Goal: Task Accomplishment & Management: Use online tool/utility

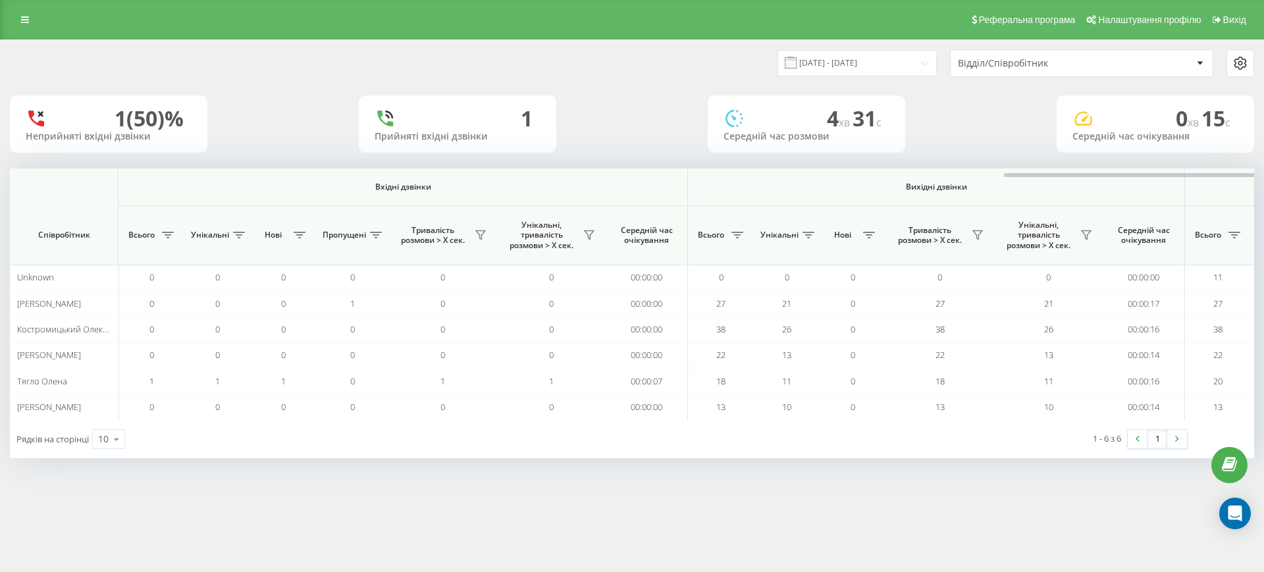
scroll to position [0, 593]
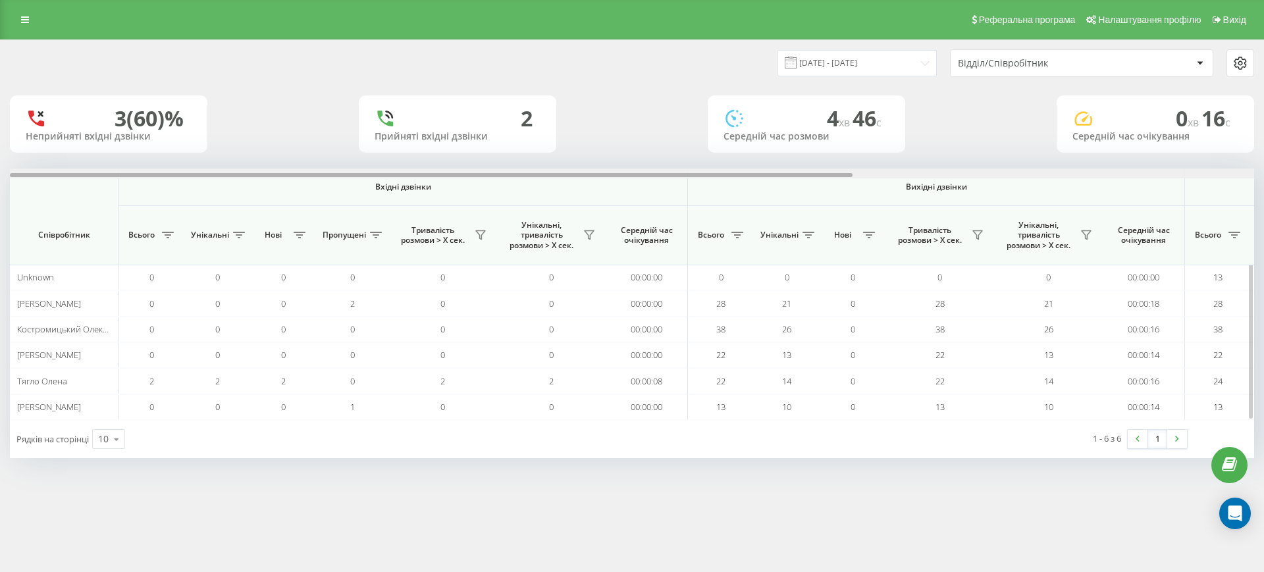
click at [1121, 173] on div at bounding box center [632, 174] width 1244 height 10
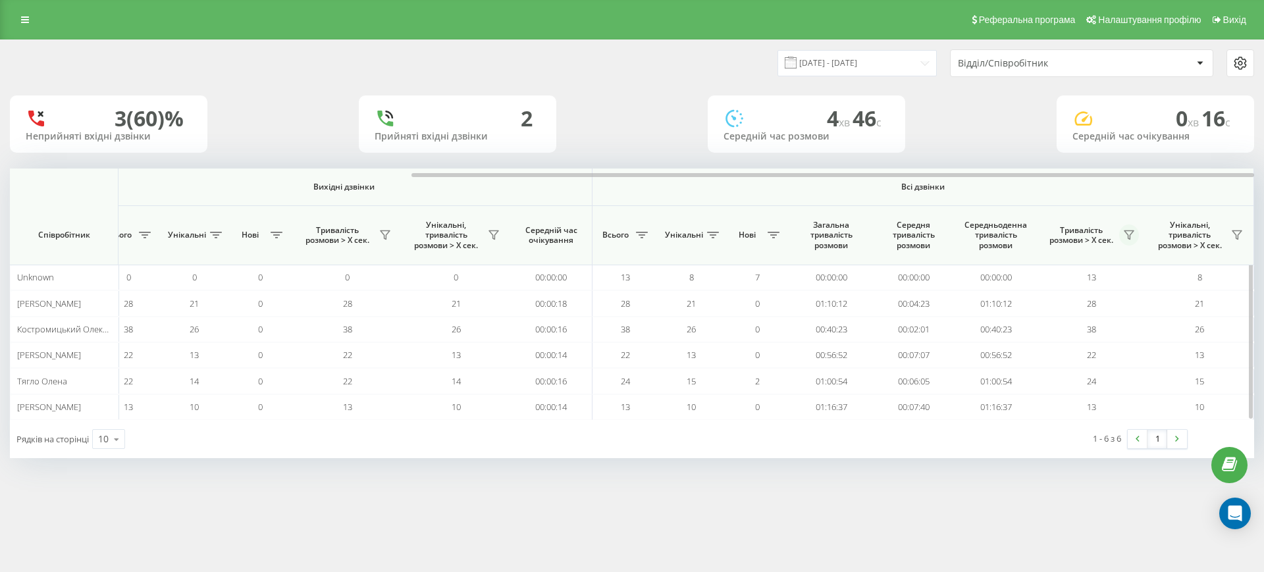
click at [1124, 234] on icon at bounding box center [1129, 235] width 11 height 11
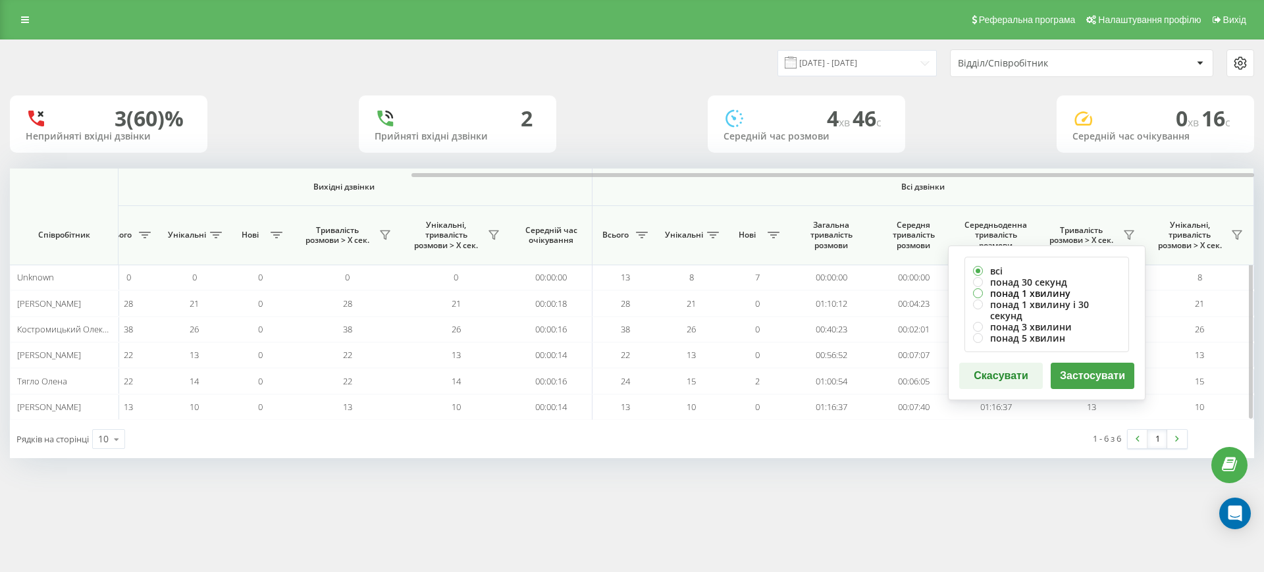
click at [1005, 290] on label "понад 1 хвилину" at bounding box center [1046, 293] width 147 height 11
radio input "true"
click at [1106, 363] on button "Застосувати" at bounding box center [1093, 376] width 84 height 26
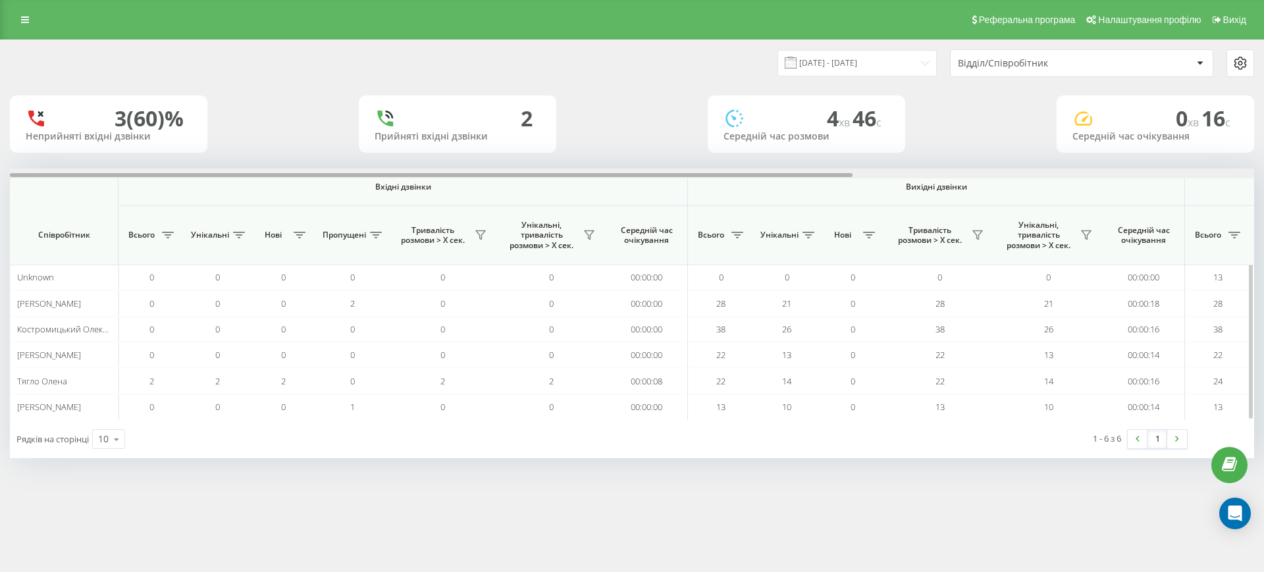
click at [1144, 172] on div at bounding box center [632, 174] width 1244 height 10
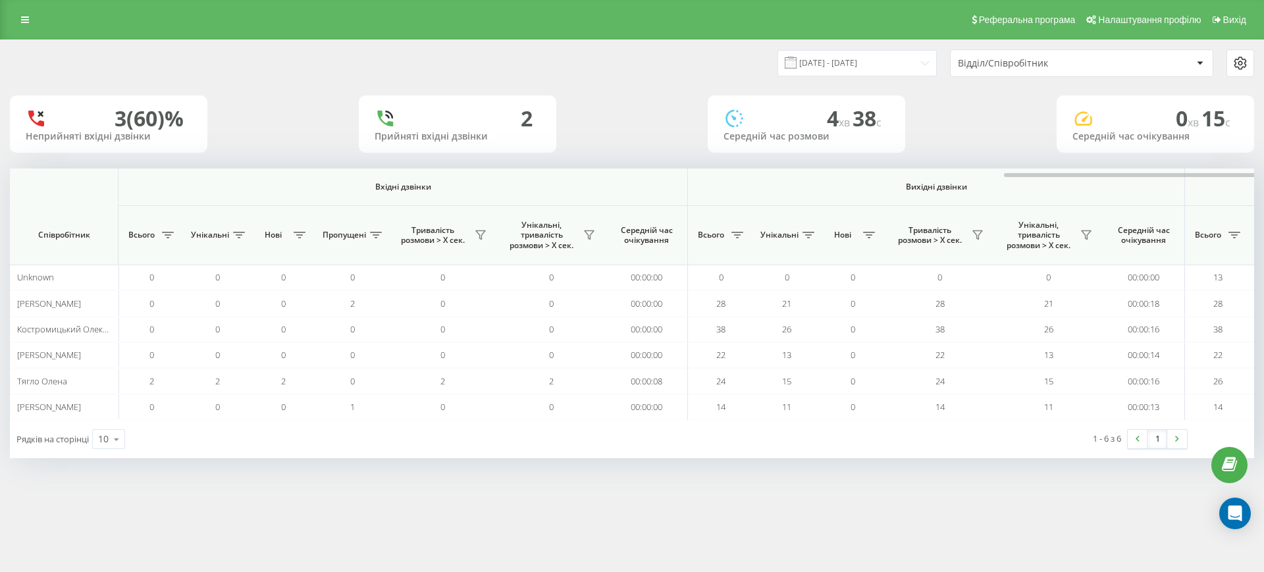
click at [1192, 173] on div at bounding box center [1224, 174] width 1244 height 10
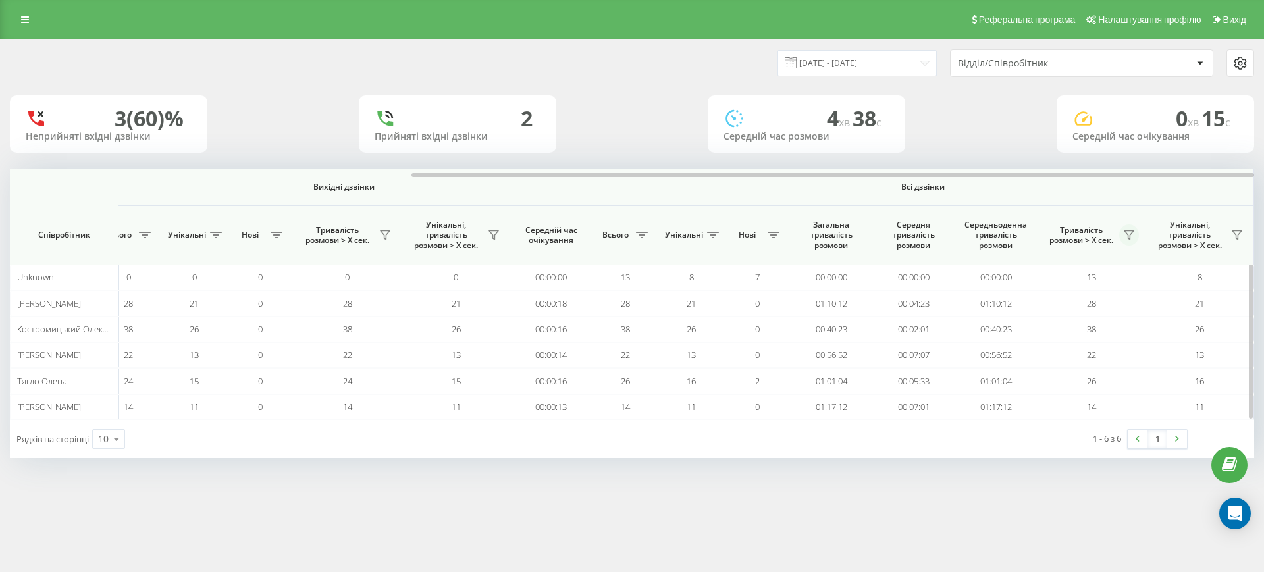
click at [1130, 236] on icon at bounding box center [1129, 235] width 9 height 9
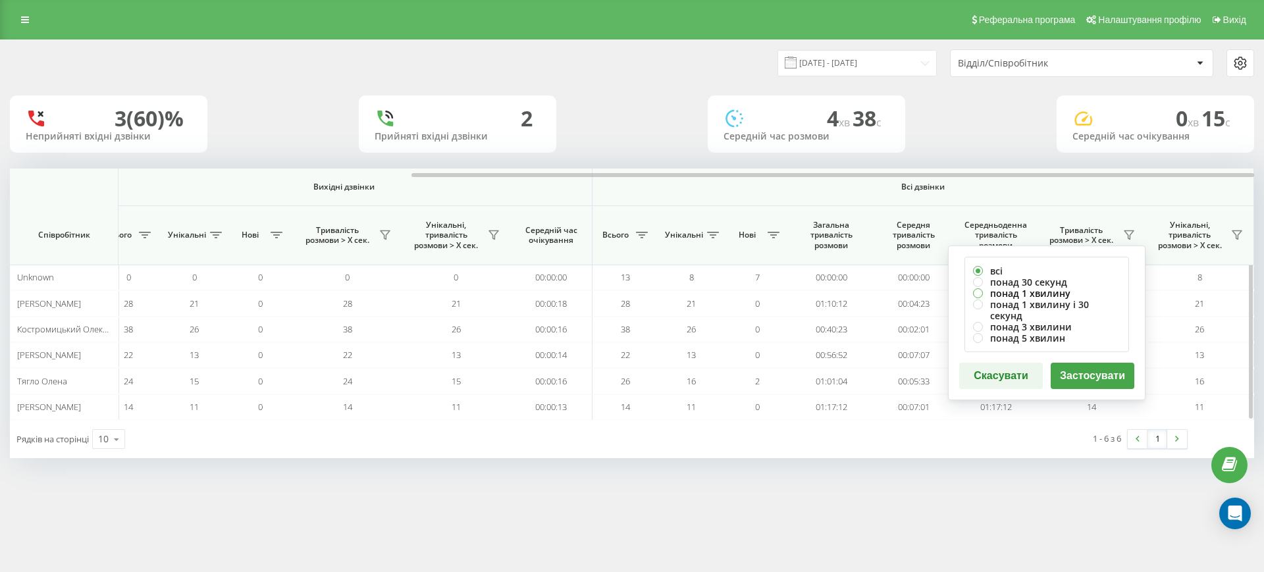
click at [1041, 290] on label "понад 1 хвилину" at bounding box center [1046, 293] width 147 height 11
radio input "true"
click at [1077, 365] on button "Застосувати" at bounding box center [1093, 376] width 84 height 26
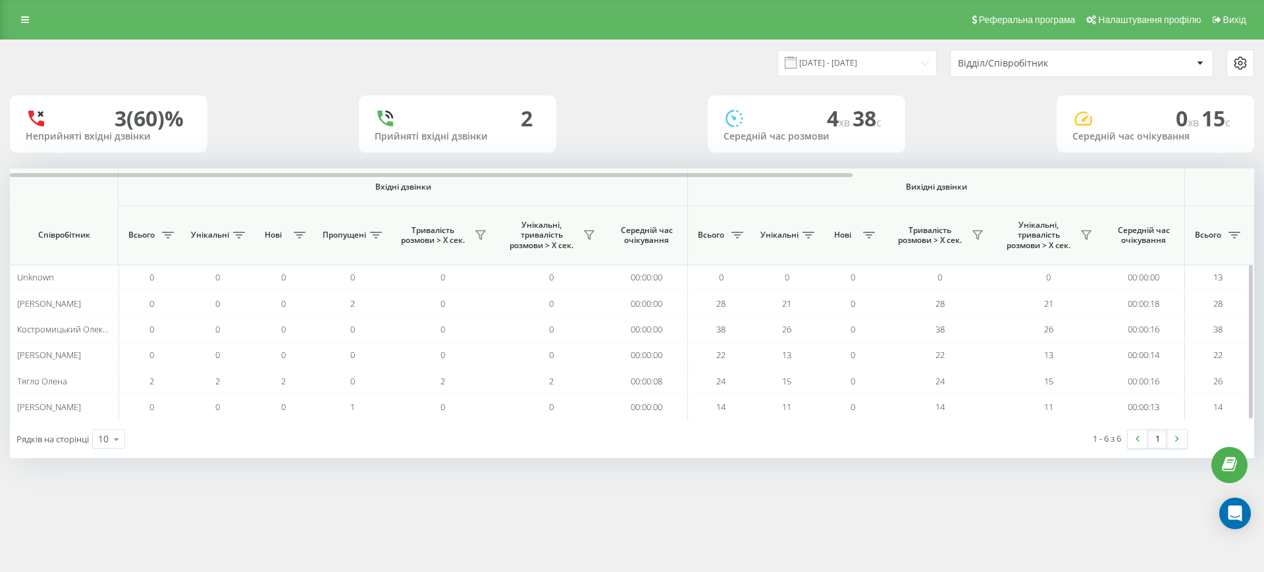
click at [1136, 180] on th "Вихідні дзвінки" at bounding box center [936, 188] width 497 height 38
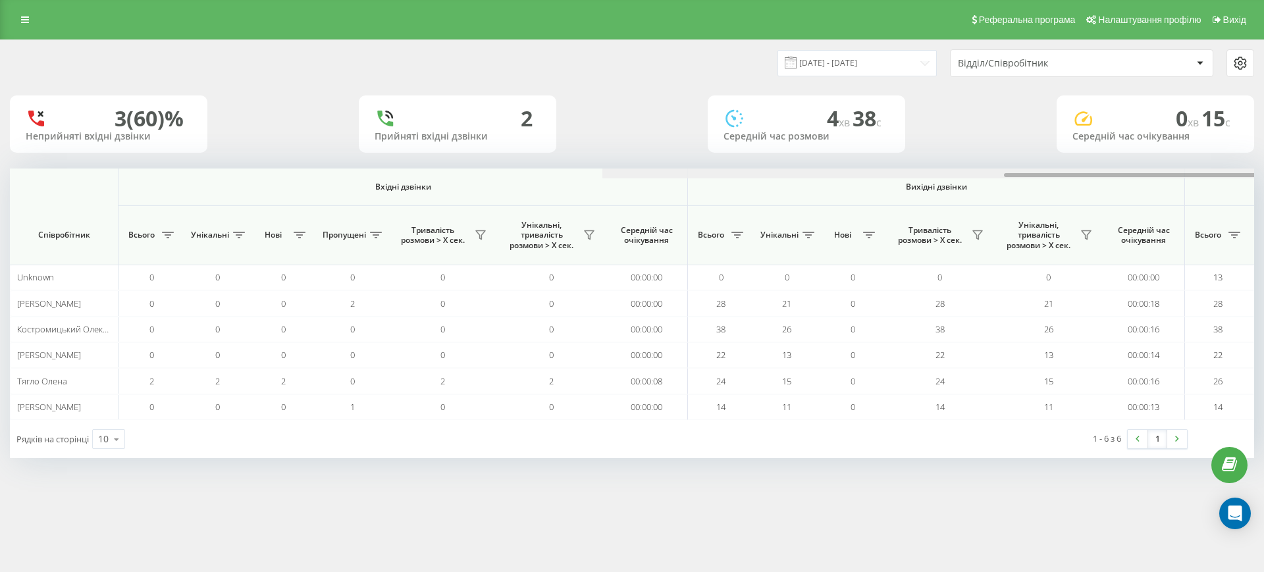
click at [1135, 172] on div at bounding box center [1224, 174] width 1244 height 10
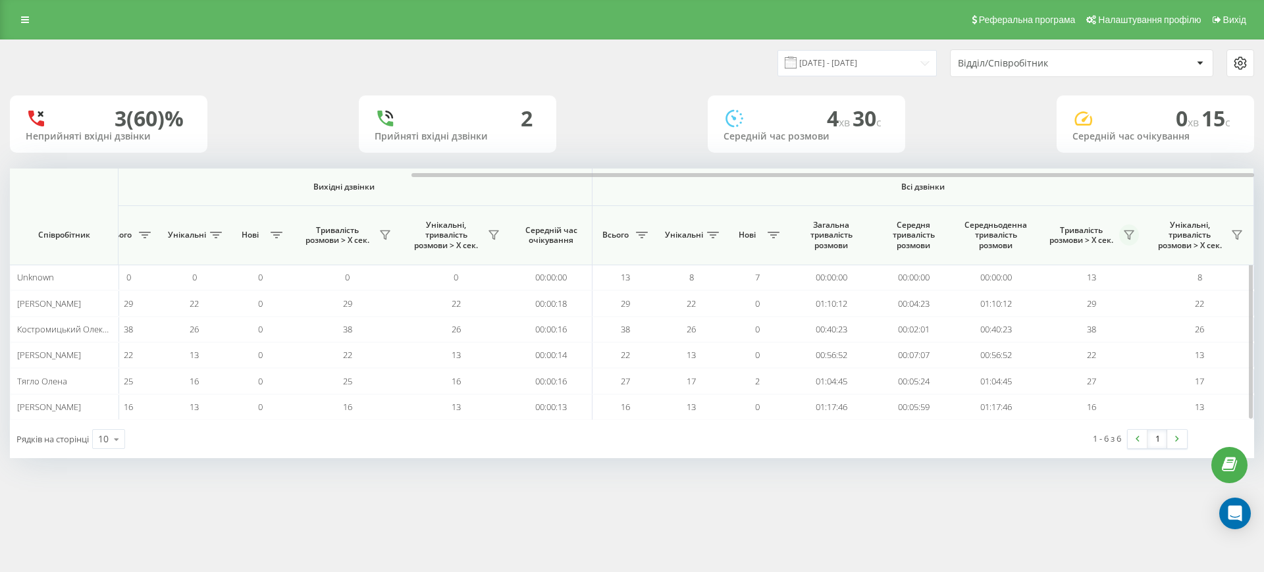
click at [1136, 236] on button at bounding box center [1129, 235] width 20 height 21
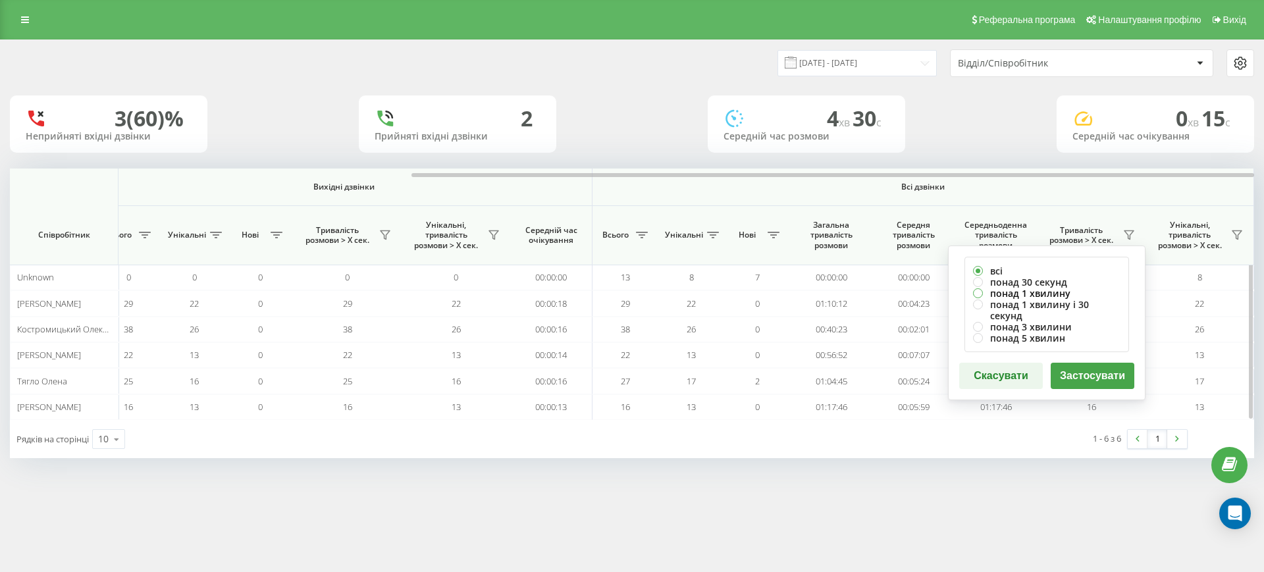
click at [1059, 294] on label "понад 1 хвилину" at bounding box center [1046, 293] width 147 height 11
radio input "true"
click at [1088, 367] on button "Застосувати" at bounding box center [1093, 376] width 84 height 26
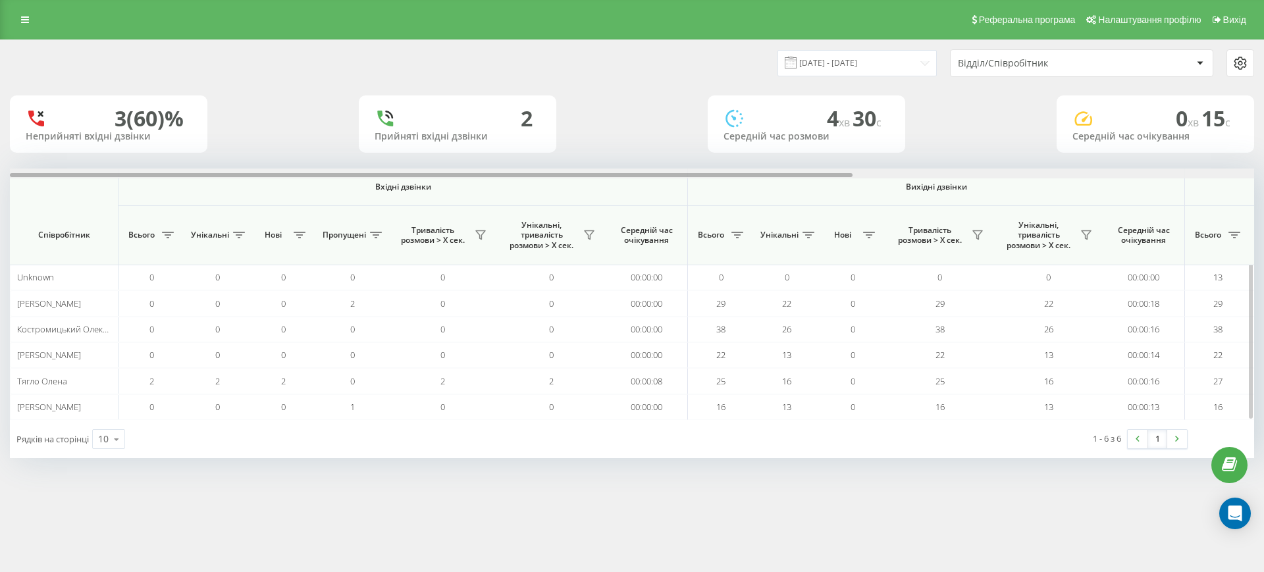
click at [1143, 173] on div at bounding box center [632, 174] width 1244 height 10
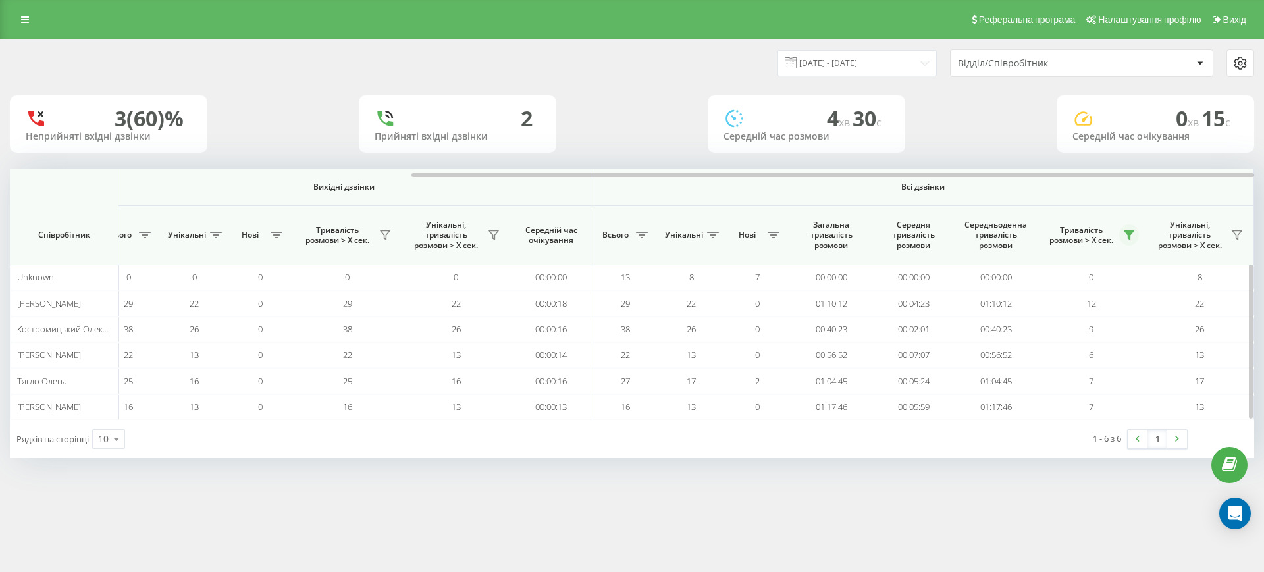
click at [1131, 240] on button at bounding box center [1129, 235] width 20 height 21
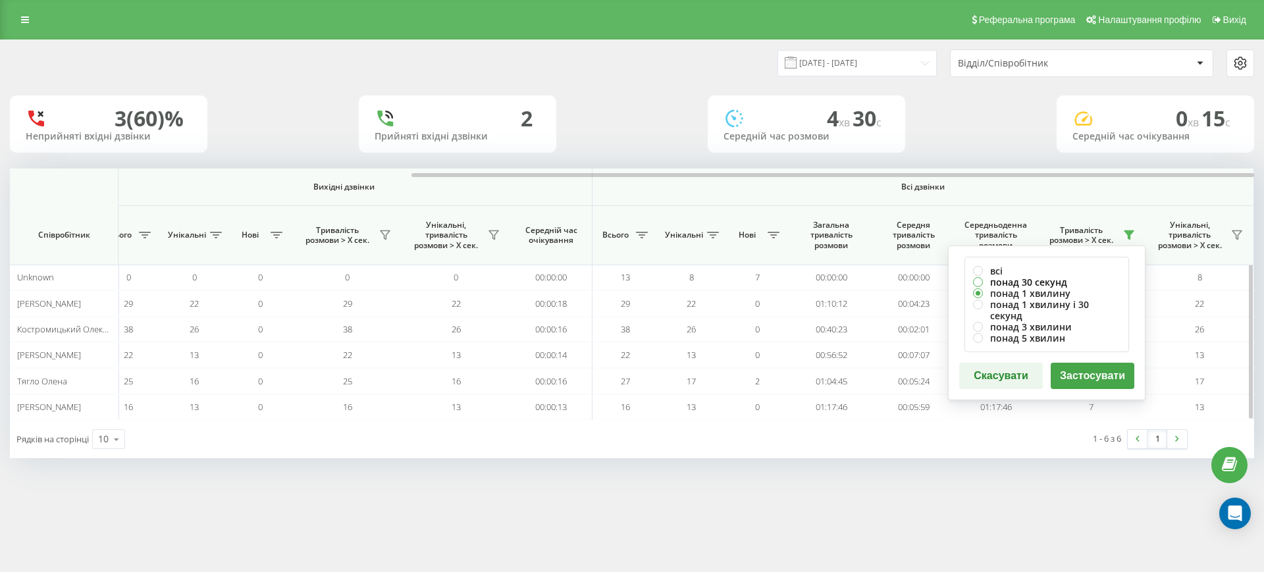
click at [1036, 280] on label "понад 30 секунд" at bounding box center [1046, 282] width 147 height 11
radio input "true"
click at [1080, 363] on button "Застосувати" at bounding box center [1093, 376] width 84 height 26
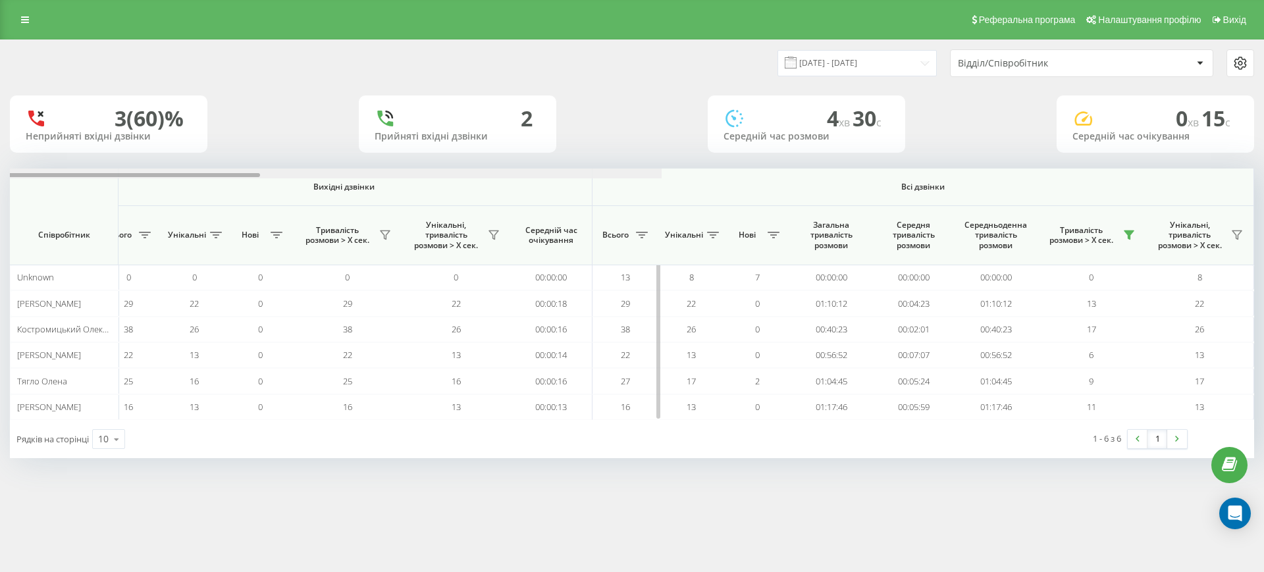
click at [662, 178] on div at bounding box center [39, 174] width 1244 height 10
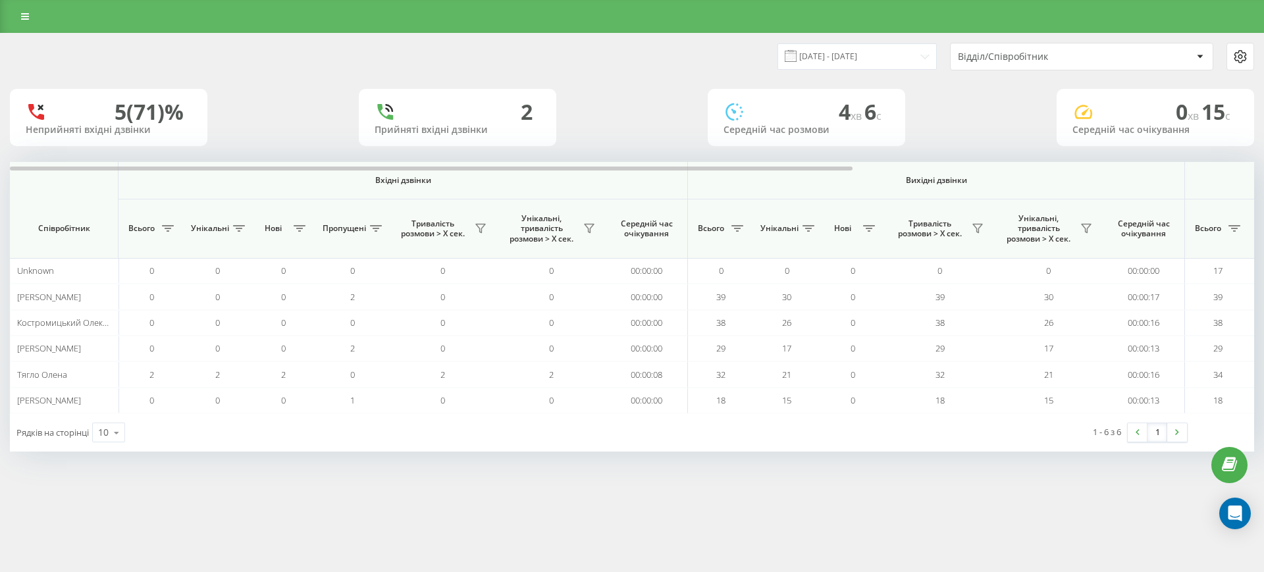
click at [1148, 171] on div at bounding box center [632, 167] width 1244 height 10
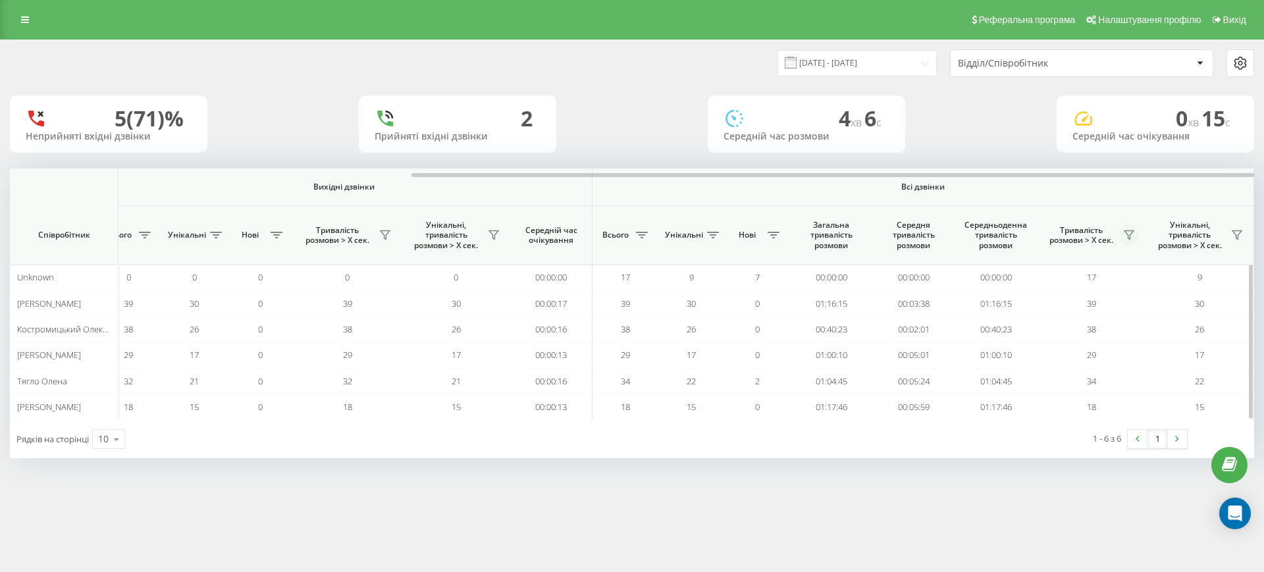
click at [1136, 230] on button at bounding box center [1129, 235] width 20 height 21
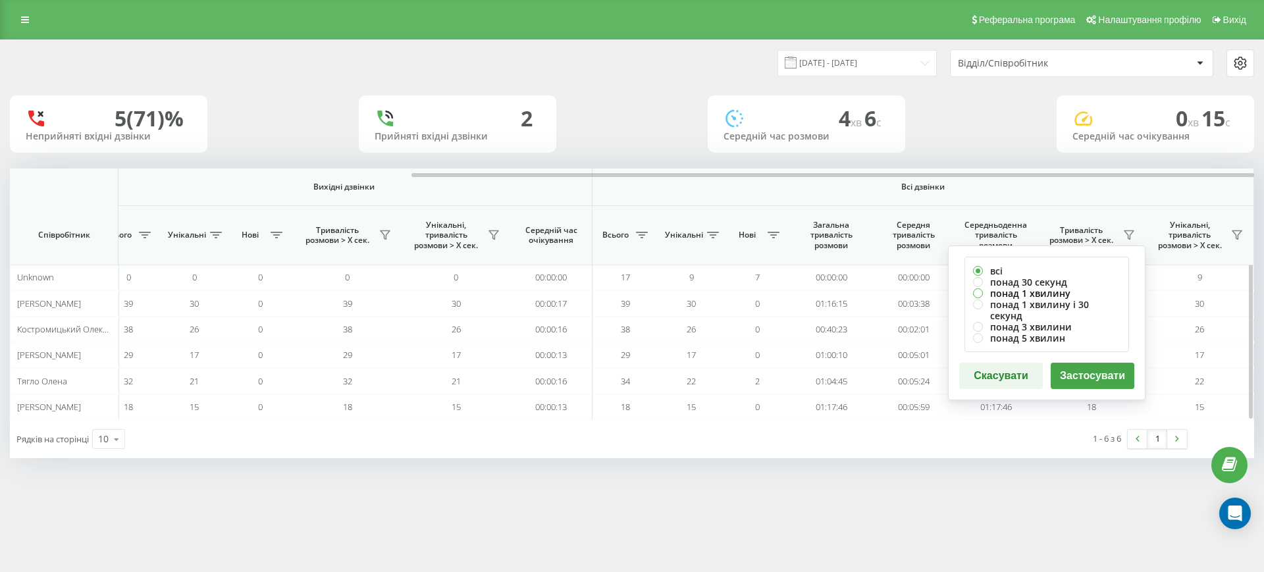
click at [1049, 292] on label "понад 1 хвилину" at bounding box center [1046, 293] width 147 height 11
radio input "true"
click at [1094, 367] on button "Застосувати" at bounding box center [1093, 376] width 84 height 26
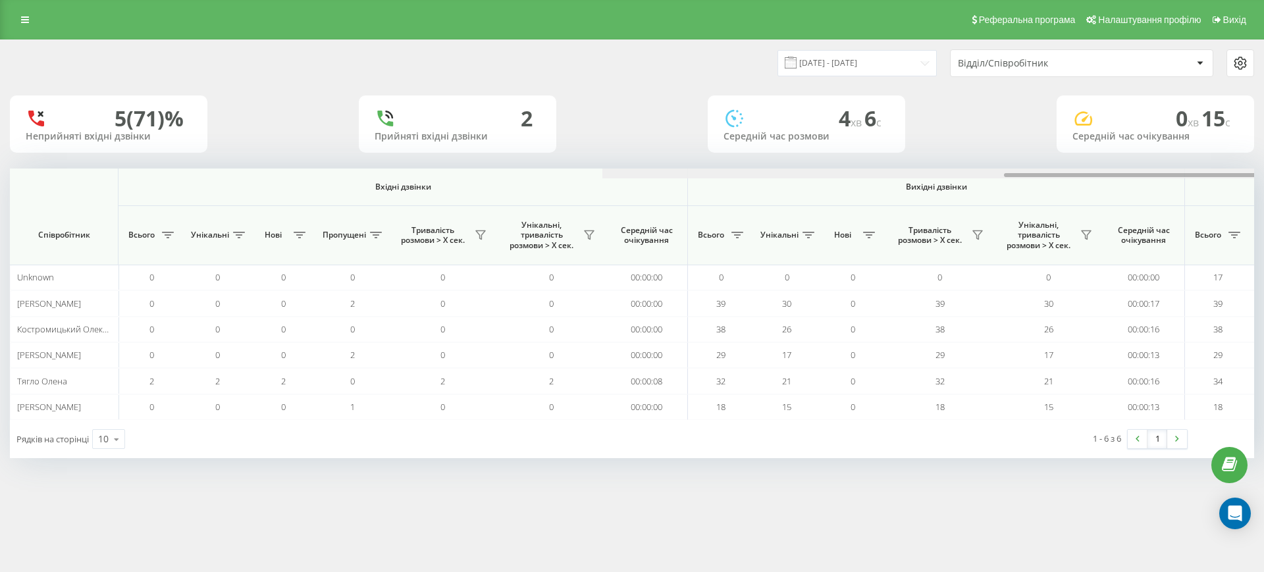
click at [1163, 171] on div at bounding box center [1224, 174] width 1244 height 10
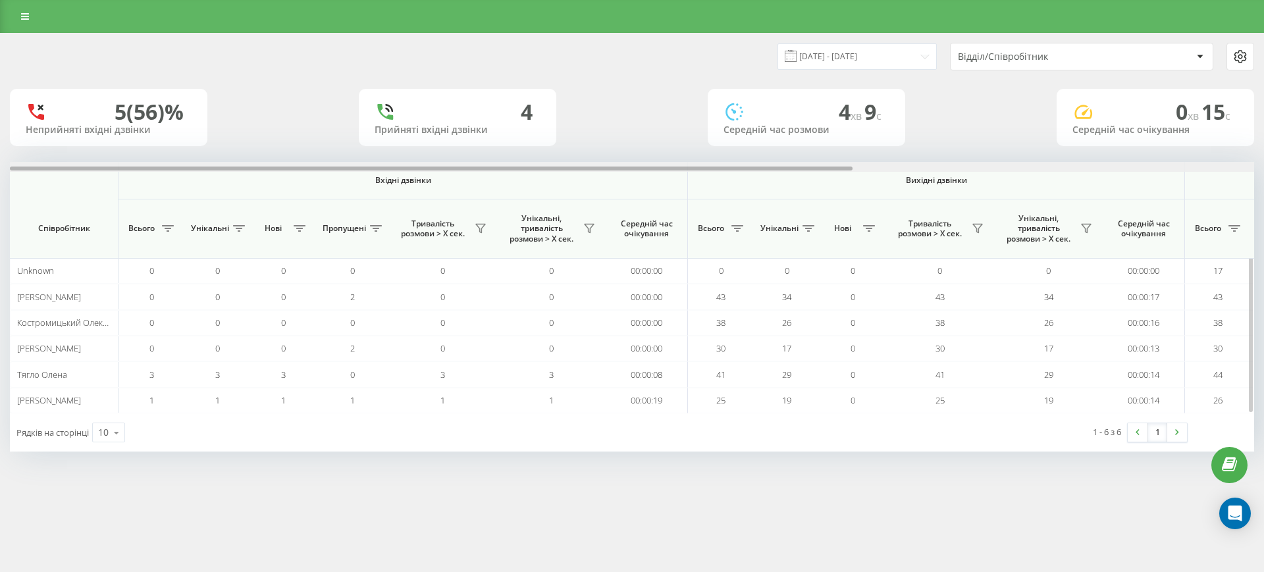
drag, startPoint x: 0, startPoint y: 0, endPoint x: 978, endPoint y: 172, distance: 993.5
click at [978, 172] on div at bounding box center [632, 167] width 1244 height 10
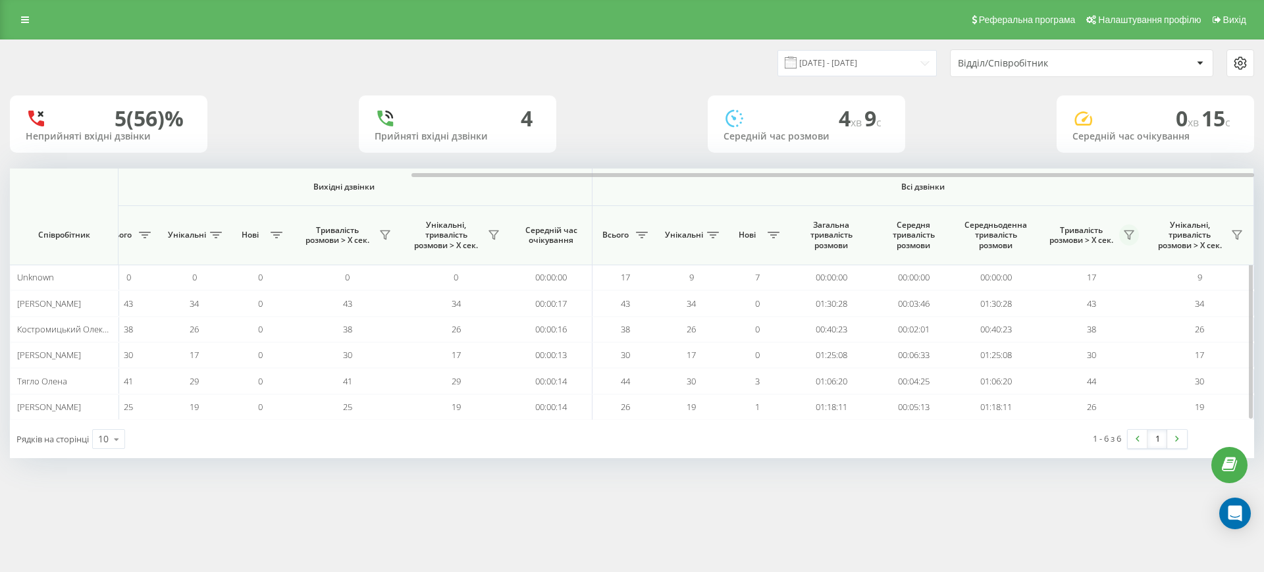
click at [1133, 230] on icon at bounding box center [1129, 235] width 11 height 11
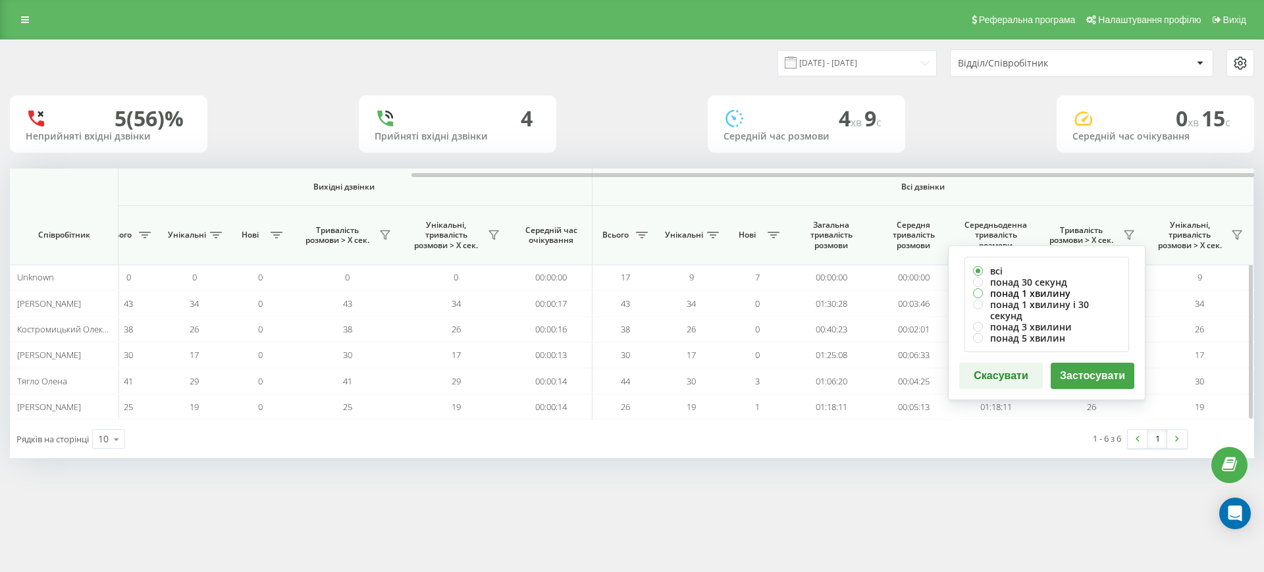
click at [1047, 288] on label "понад 1 хвилину" at bounding box center [1046, 293] width 147 height 11
radio input "true"
click at [1098, 369] on button "Застосувати" at bounding box center [1093, 376] width 84 height 26
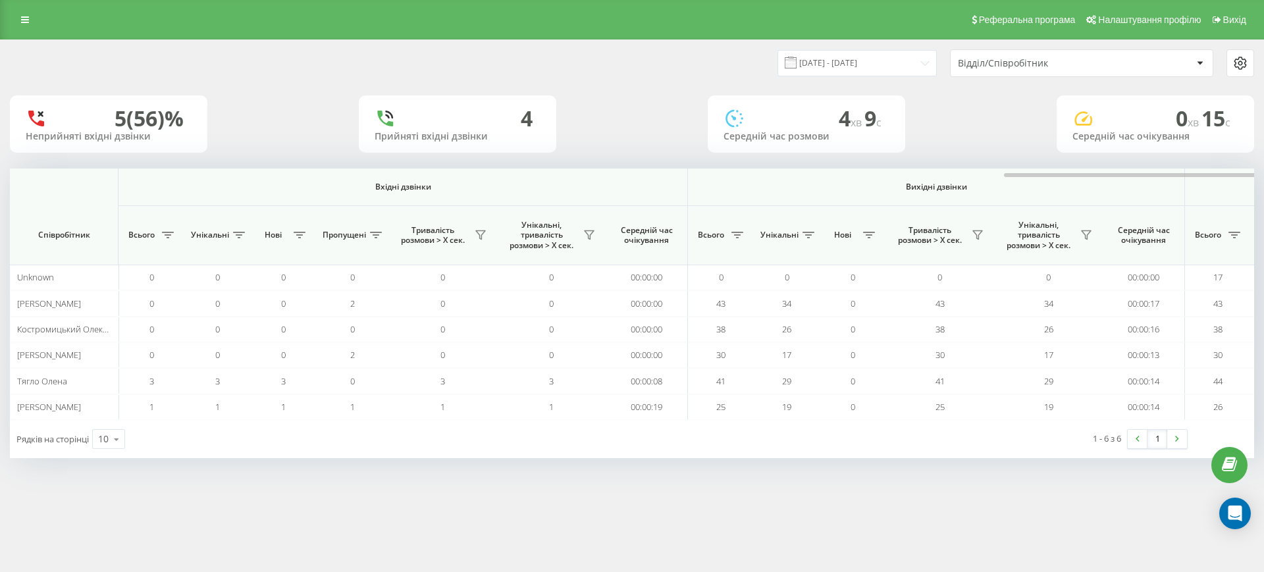
click at [1140, 172] on div at bounding box center [1224, 174] width 1244 height 10
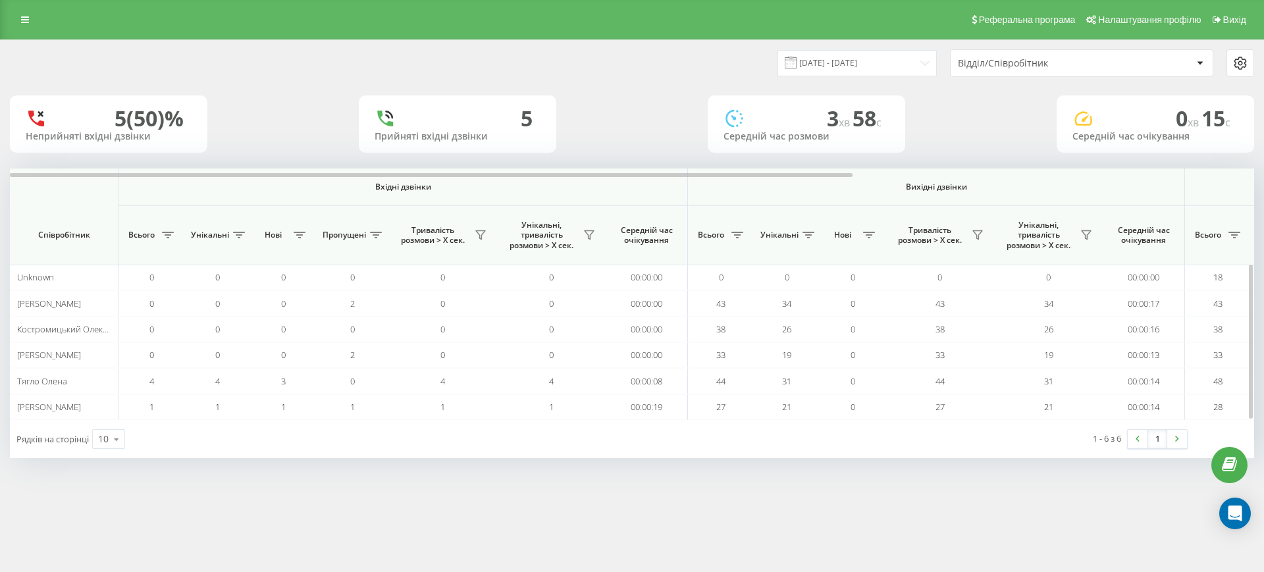
click at [1169, 180] on th "Вихідні дзвінки" at bounding box center [936, 188] width 497 height 38
click at [1165, 169] on div at bounding box center [632, 174] width 1244 height 10
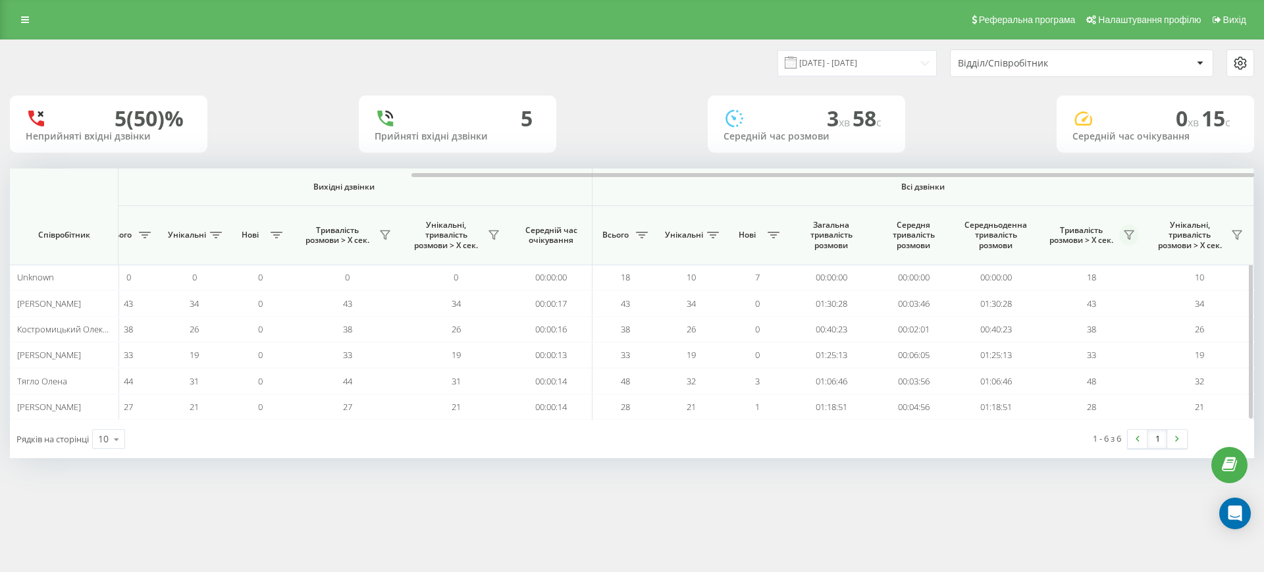
click at [1130, 240] on icon at bounding box center [1129, 235] width 11 height 11
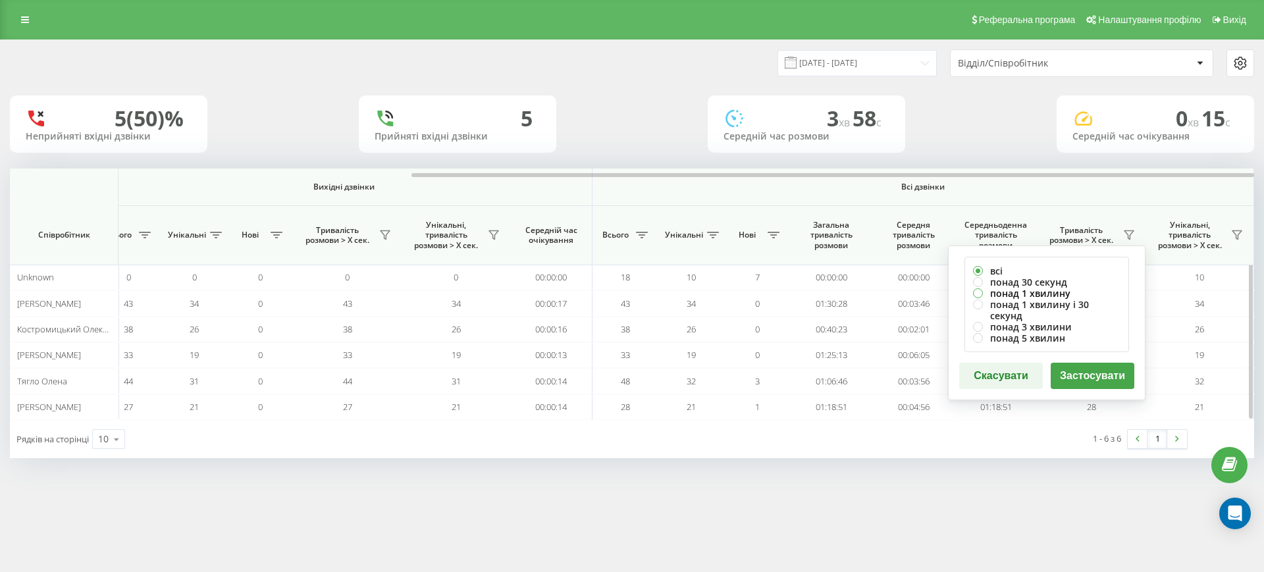
click at [1057, 294] on label "понад 1 хвилину" at bounding box center [1046, 293] width 147 height 11
radio input "true"
click at [1083, 363] on button "Застосувати" at bounding box center [1093, 376] width 84 height 26
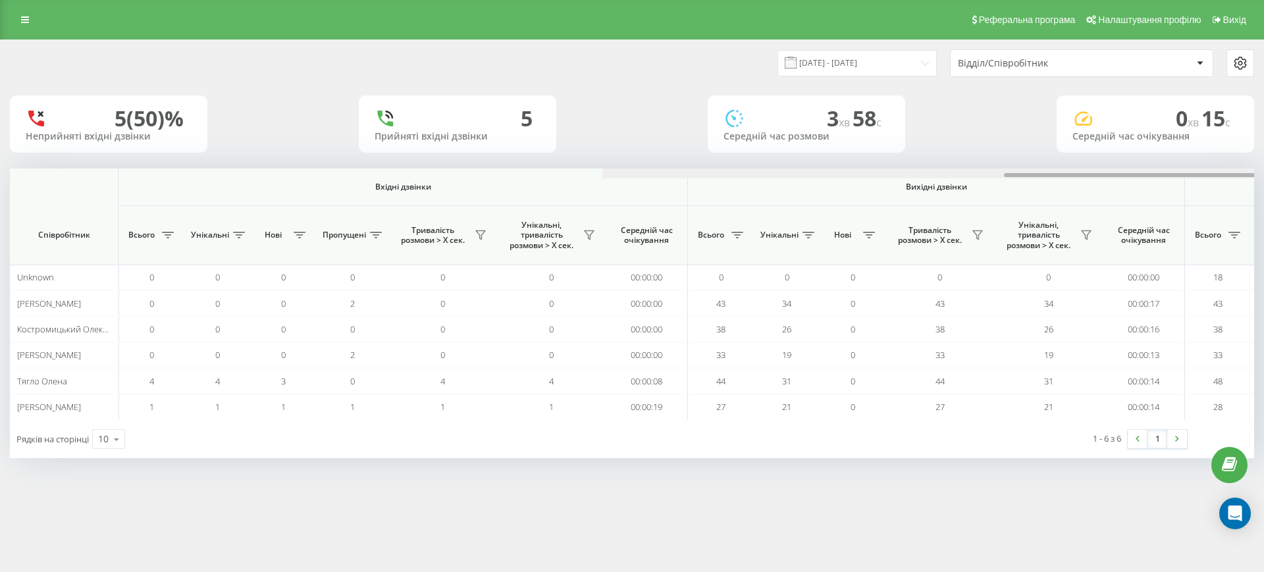
click at [1126, 174] on div at bounding box center [1224, 174] width 1244 height 10
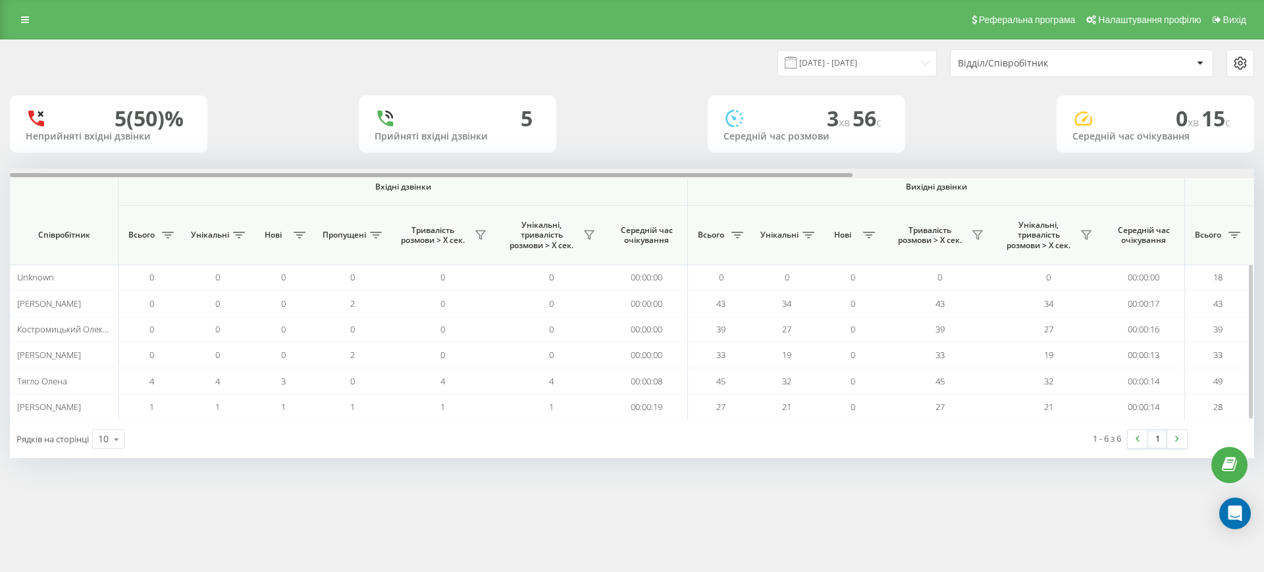
click at [1140, 171] on div at bounding box center [632, 174] width 1244 height 10
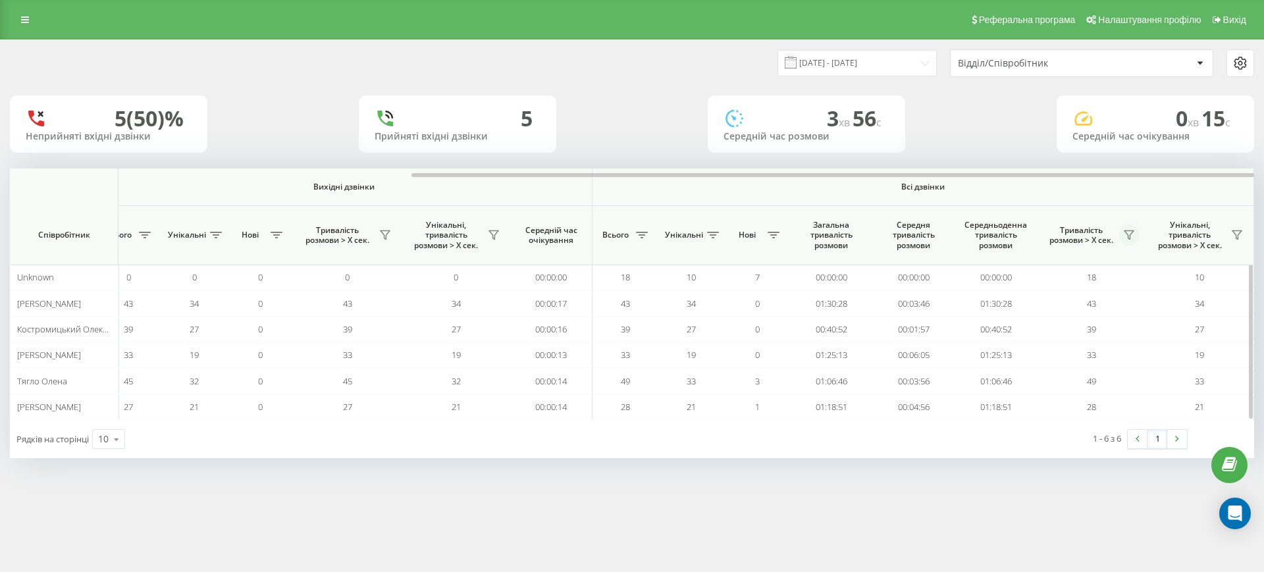
click at [1130, 239] on icon at bounding box center [1129, 235] width 9 height 9
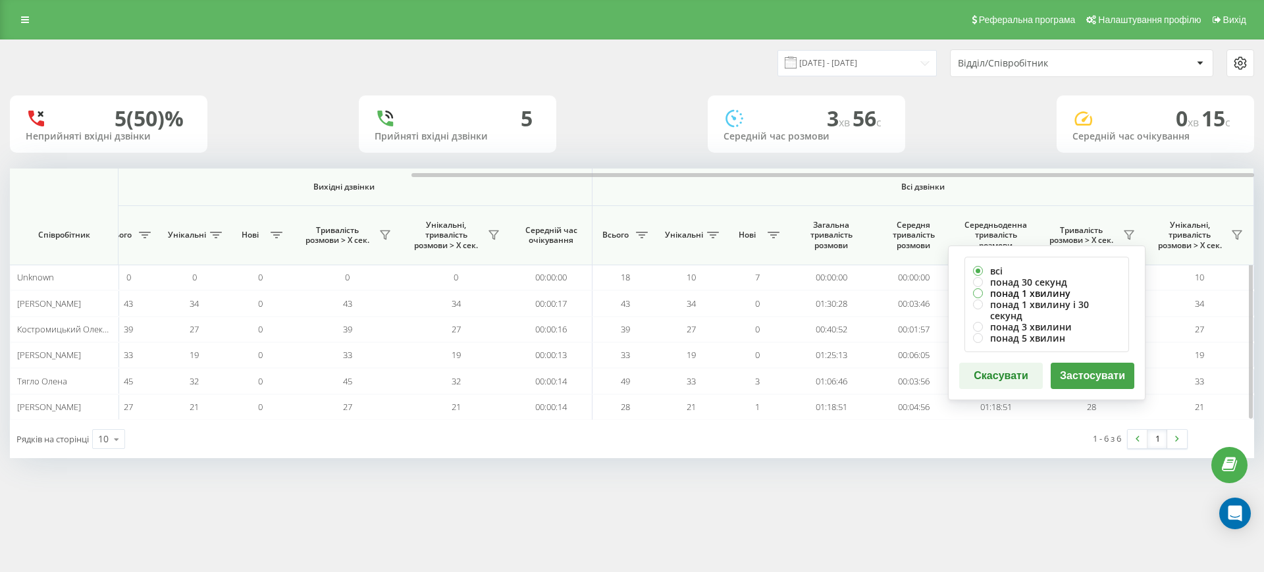
click at [1051, 290] on label "понад 1 хвилину" at bounding box center [1046, 293] width 147 height 11
radio input "true"
click at [1095, 363] on button "Застосувати" at bounding box center [1093, 376] width 84 height 26
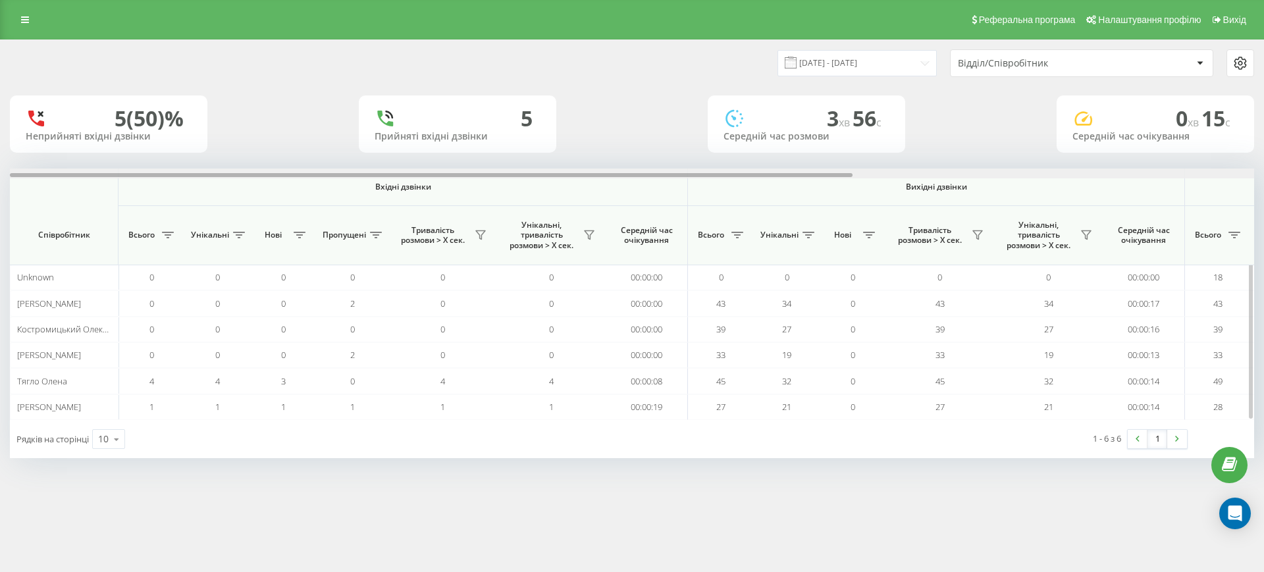
click at [1145, 173] on div at bounding box center [632, 174] width 1244 height 10
click at [1164, 172] on div at bounding box center [632, 174] width 1244 height 10
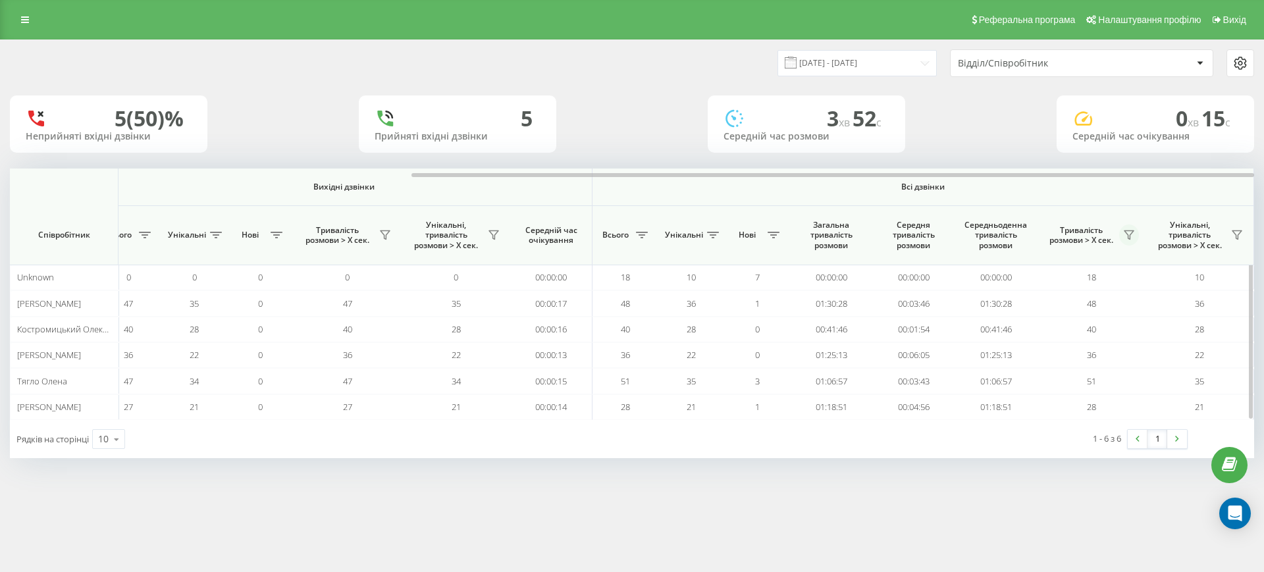
click at [1130, 230] on icon at bounding box center [1129, 235] width 11 height 11
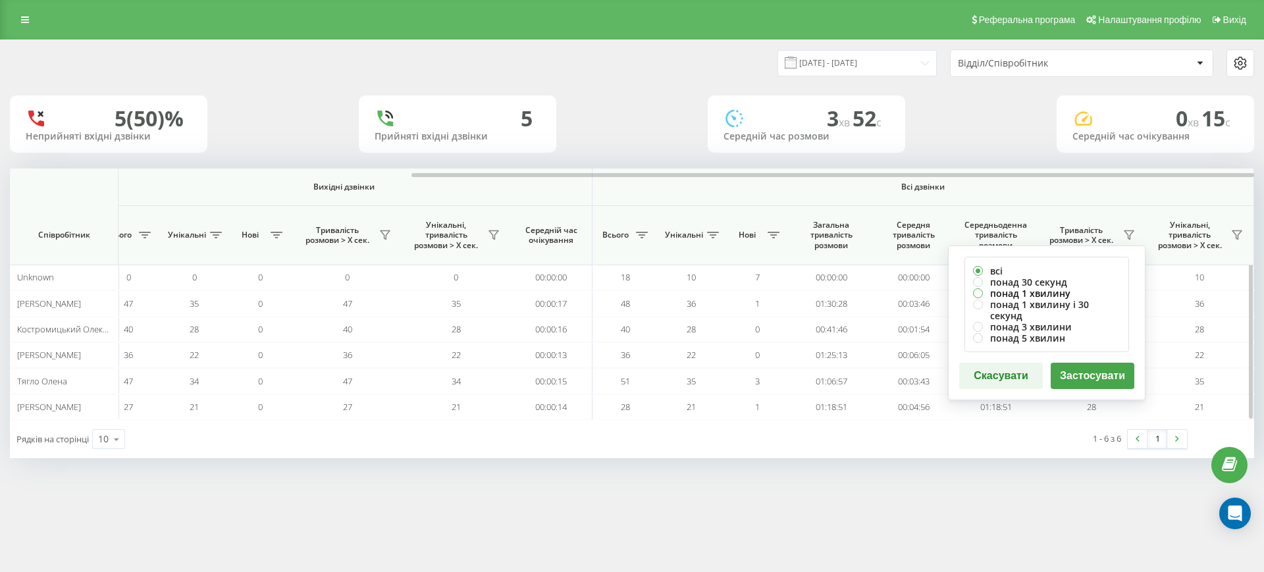
click at [1046, 288] on label "понад 1 хвилину" at bounding box center [1046, 293] width 147 height 11
radio input "true"
click at [1090, 363] on button "Застосувати" at bounding box center [1093, 376] width 84 height 26
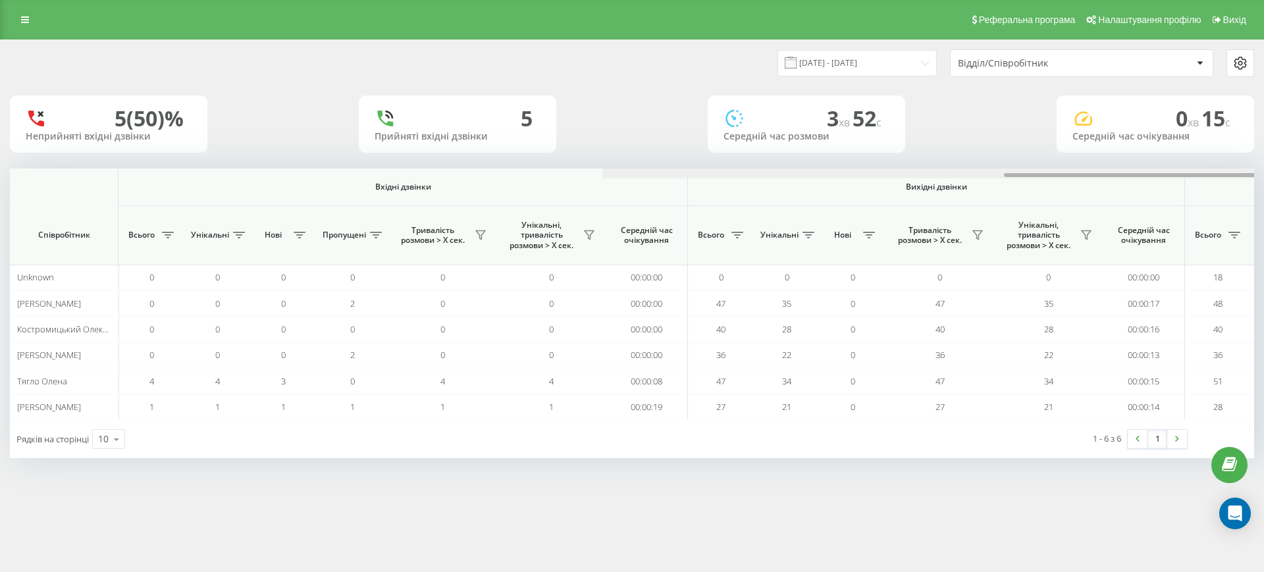
click at [1177, 178] on div at bounding box center [1224, 174] width 1244 height 10
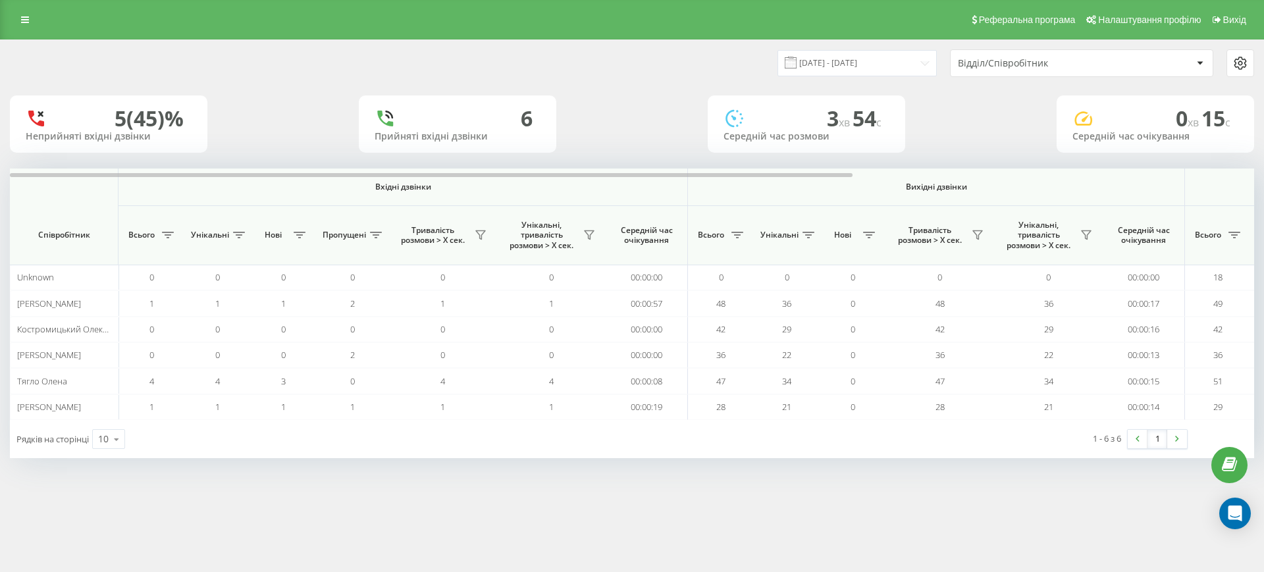
click at [1060, 167] on div "19.08.2025 - 19.08.2025 Відділ/Співробітник 5 (45)% Неприйняті вхідні дзвінки 6…" at bounding box center [632, 249] width 1244 height 418
click at [1057, 176] on div at bounding box center [632, 174] width 1244 height 10
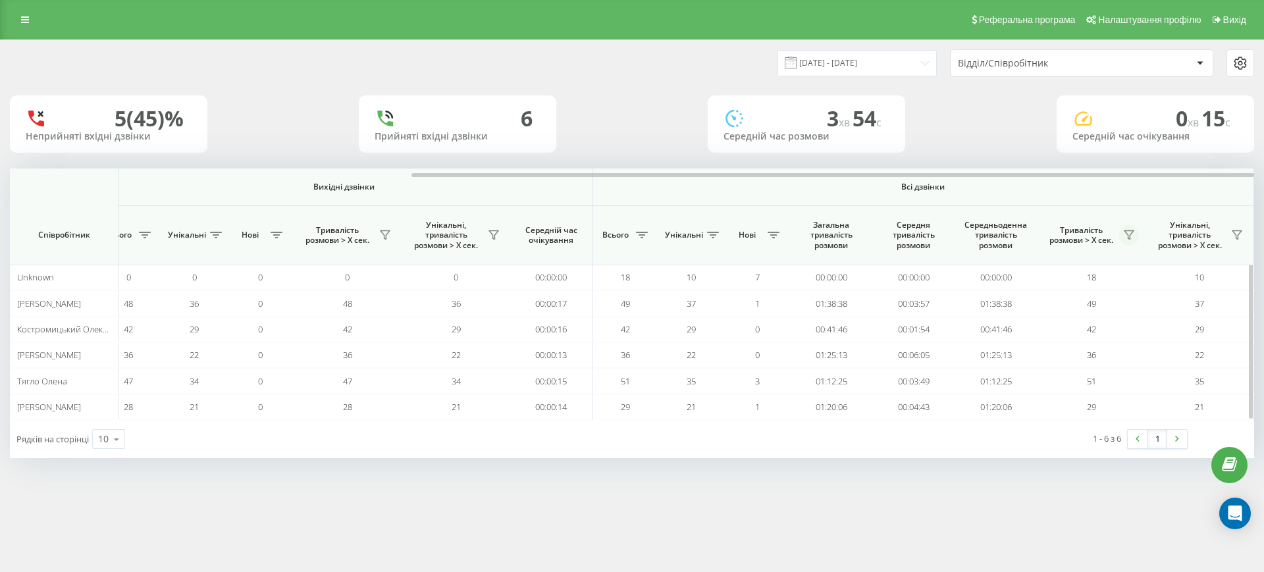
click at [1127, 237] on icon at bounding box center [1129, 235] width 11 height 11
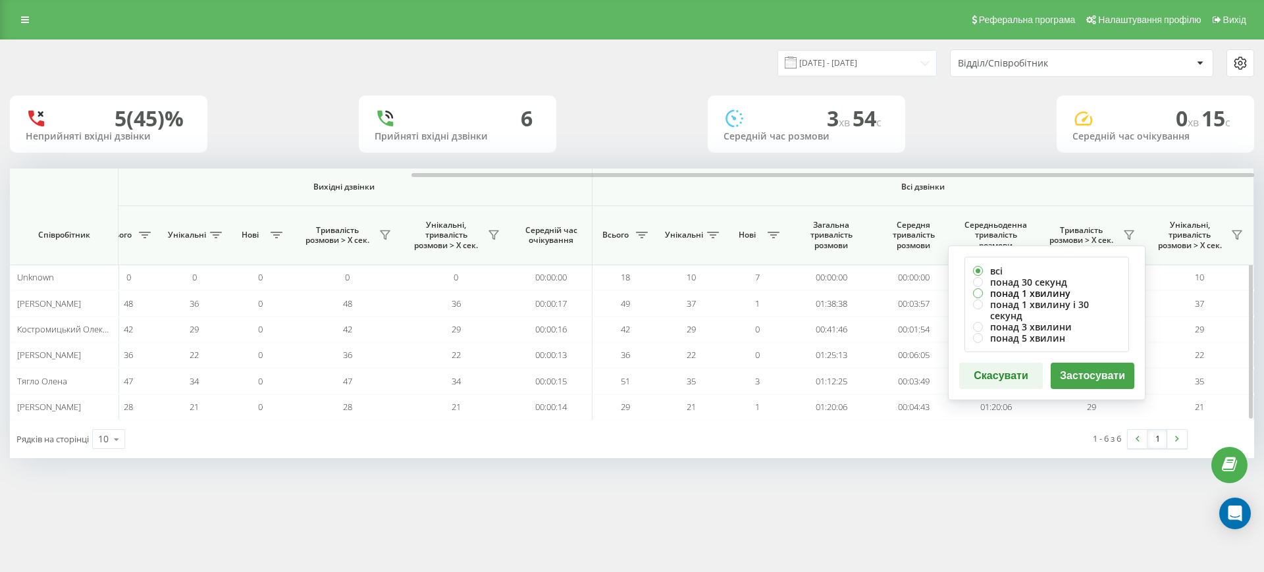
click at [1034, 293] on label "понад 1 хвилину" at bounding box center [1046, 293] width 147 height 11
radio input "true"
click at [1094, 373] on button "Застосувати" at bounding box center [1093, 376] width 84 height 26
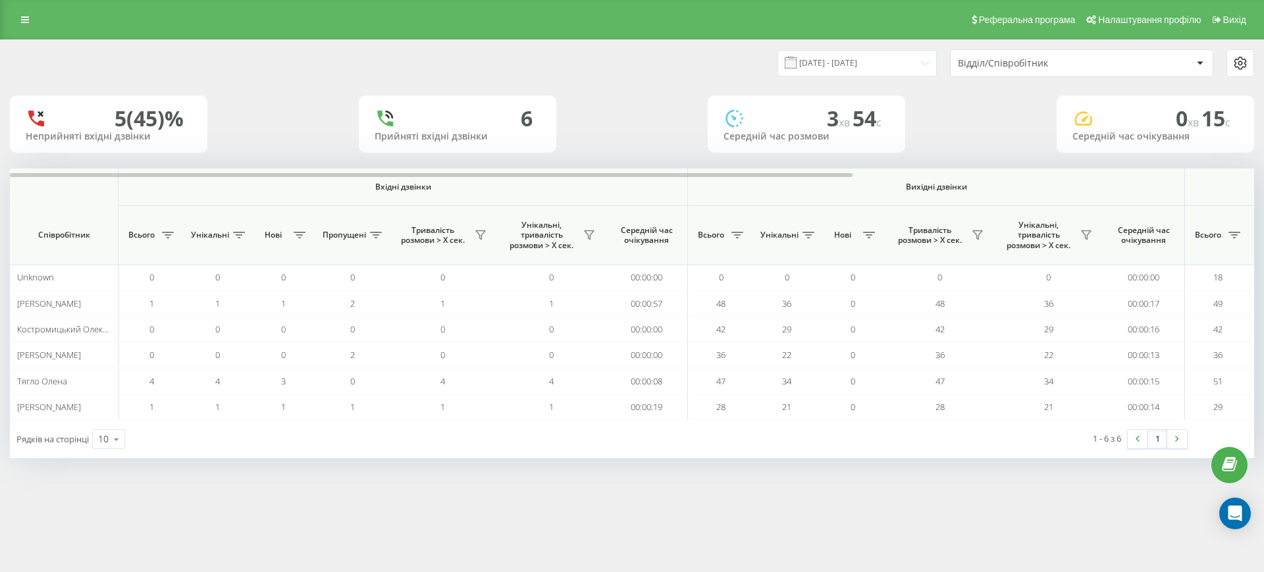
click at [1142, 171] on div at bounding box center [632, 174] width 1244 height 10
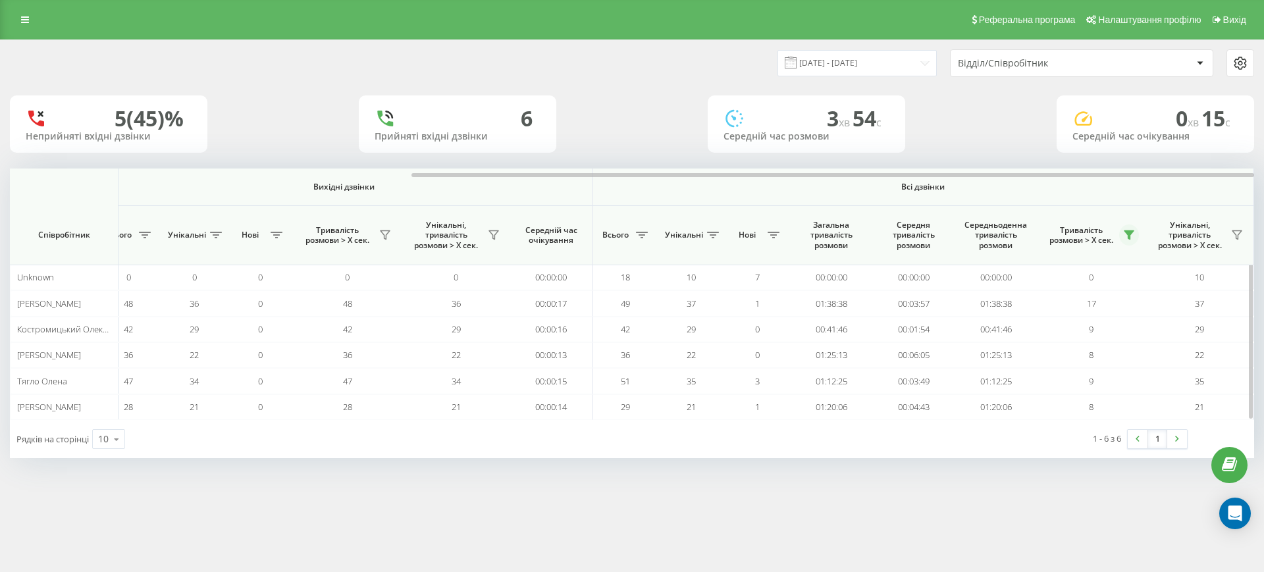
click at [1124, 237] on icon at bounding box center [1129, 235] width 11 height 11
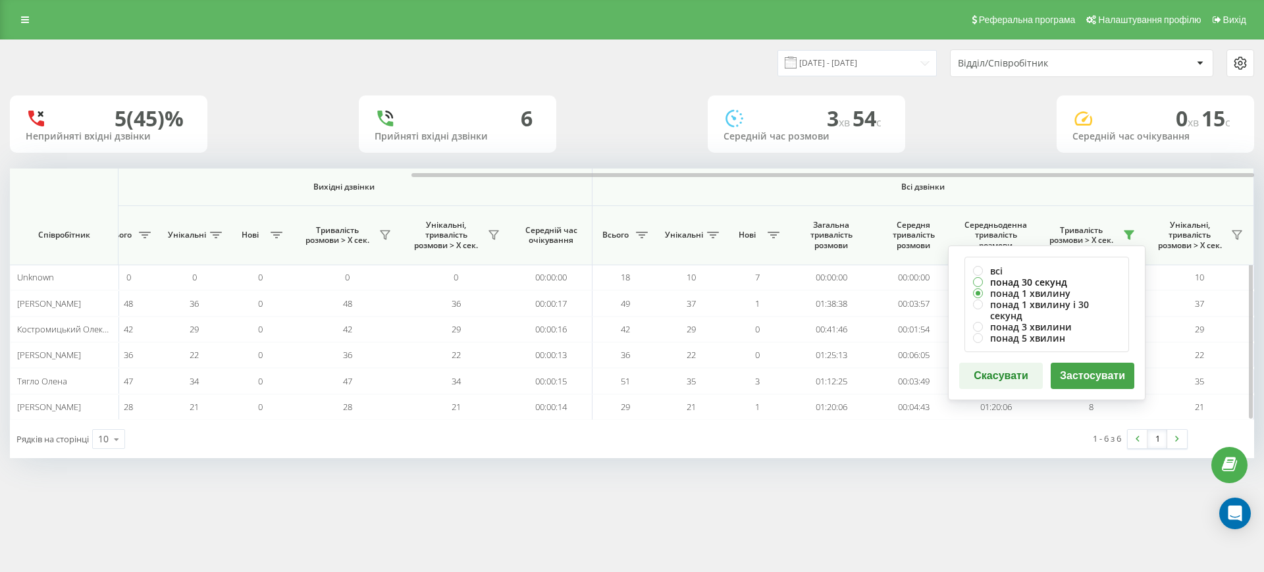
click at [1029, 281] on label "понад 30 секунд" at bounding box center [1046, 282] width 147 height 11
radio input "true"
click at [1071, 351] on div "всі понад 30 секунд понад 1 хвилину понад 1 хвилину і 30 секунд понад 3 хвилини…" at bounding box center [1047, 323] width 198 height 155
click at [1077, 369] on button "Застосувати" at bounding box center [1093, 376] width 84 height 26
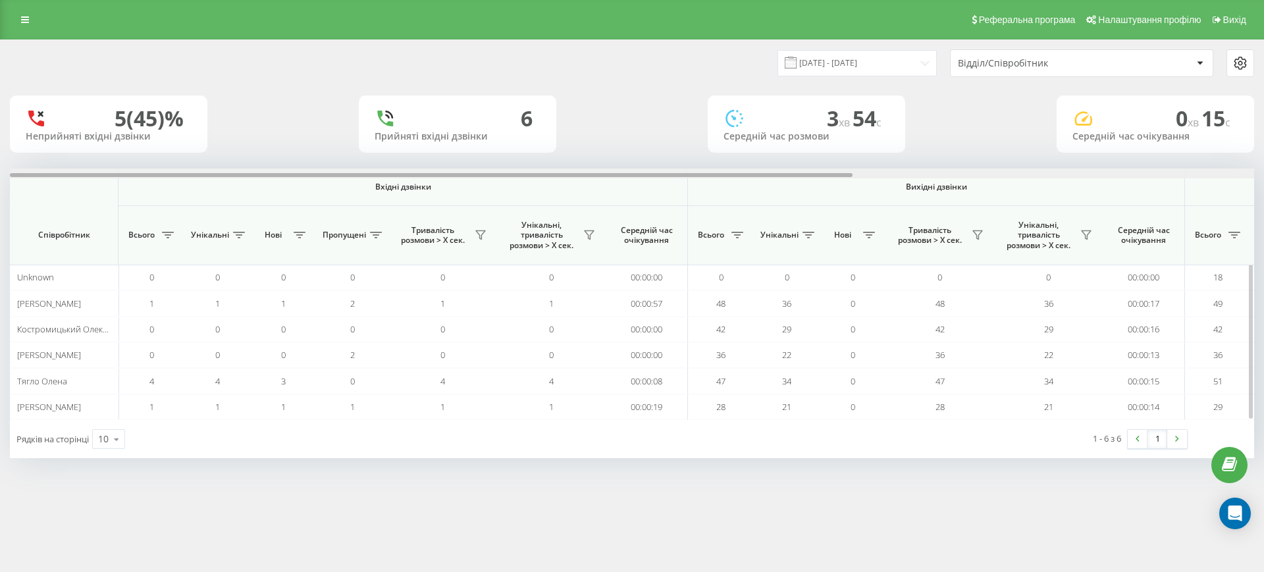
click at [1171, 174] on div at bounding box center [632, 174] width 1244 height 10
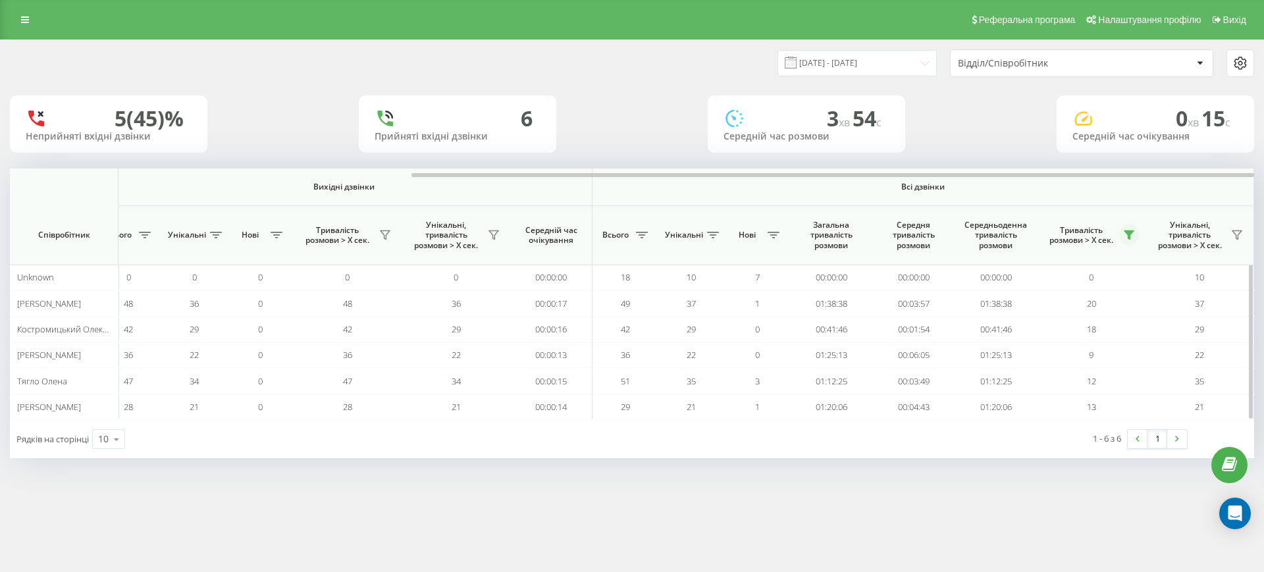
click at [1128, 232] on icon at bounding box center [1129, 235] width 9 height 9
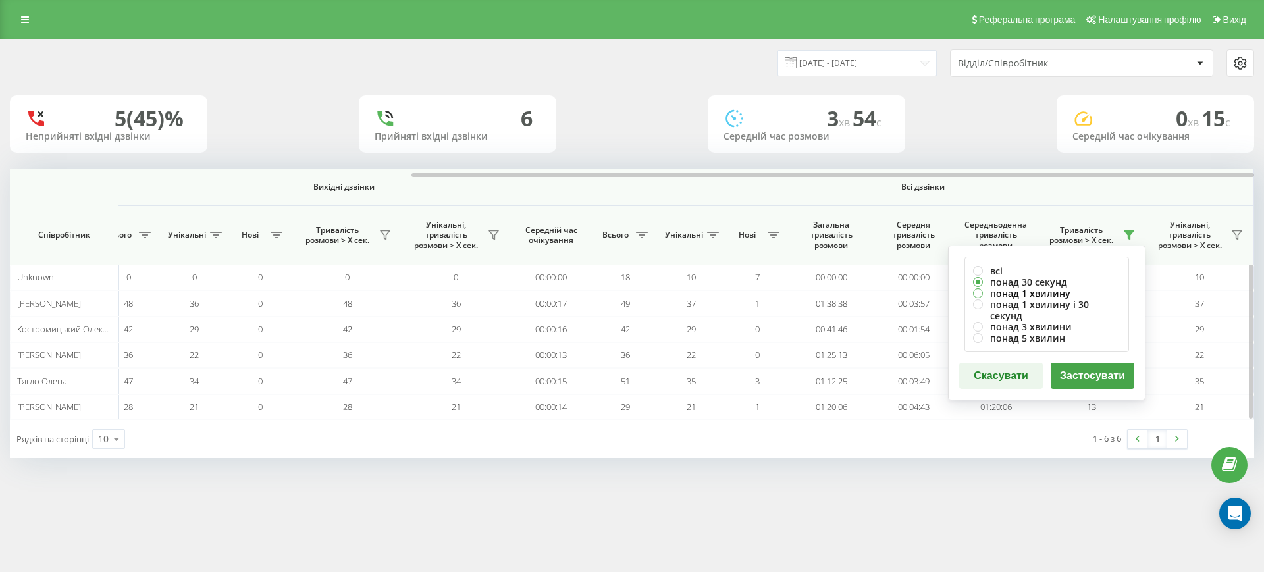
click at [1049, 288] on label "понад 1 хвилину" at bounding box center [1046, 293] width 147 height 11
radio input "true"
click at [1078, 363] on button "Застосувати" at bounding box center [1093, 376] width 84 height 26
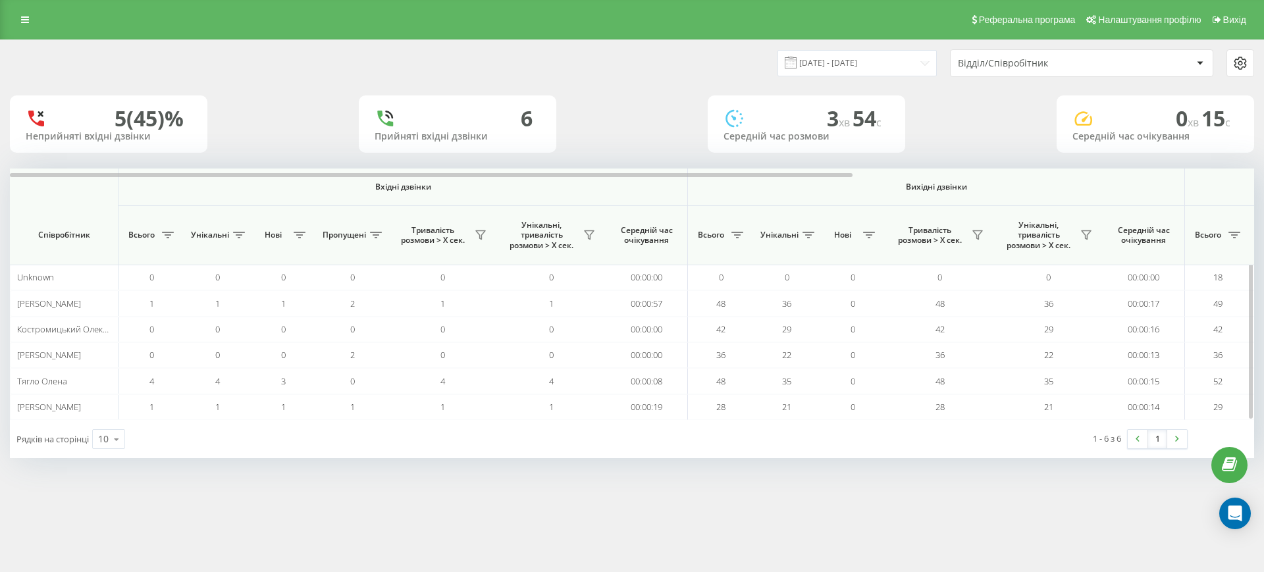
click at [1145, 178] on th "Вихідні дзвінки" at bounding box center [936, 188] width 497 height 38
click at [1141, 172] on div at bounding box center [632, 174] width 1244 height 10
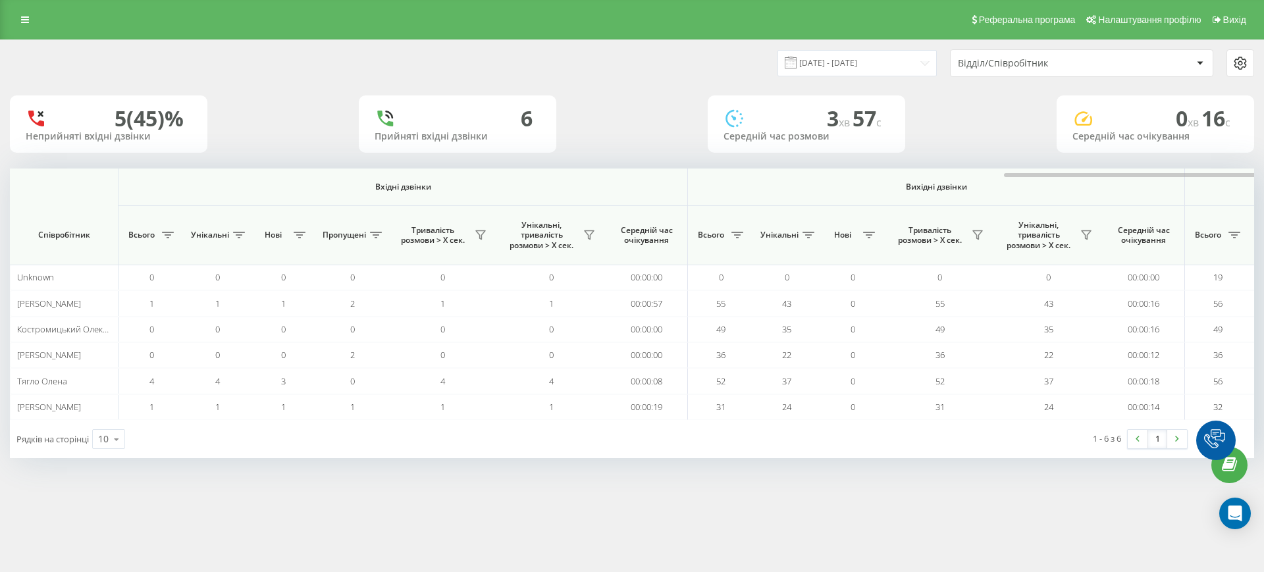
click at [1177, 172] on div at bounding box center [1224, 174] width 1244 height 10
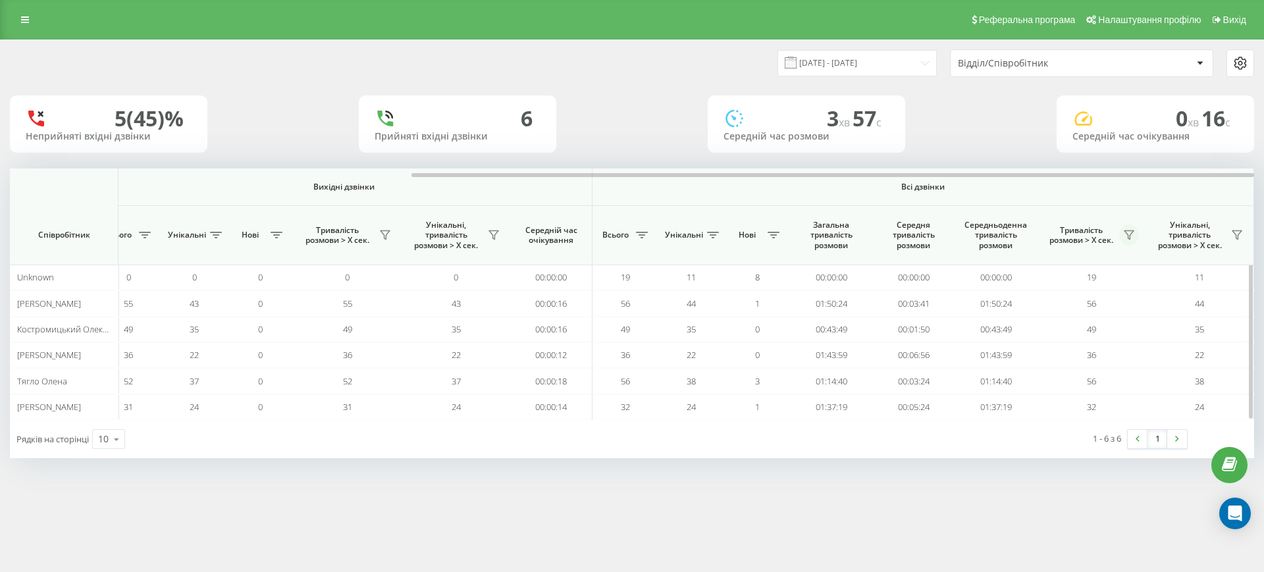
click at [1129, 232] on icon at bounding box center [1129, 235] width 11 height 11
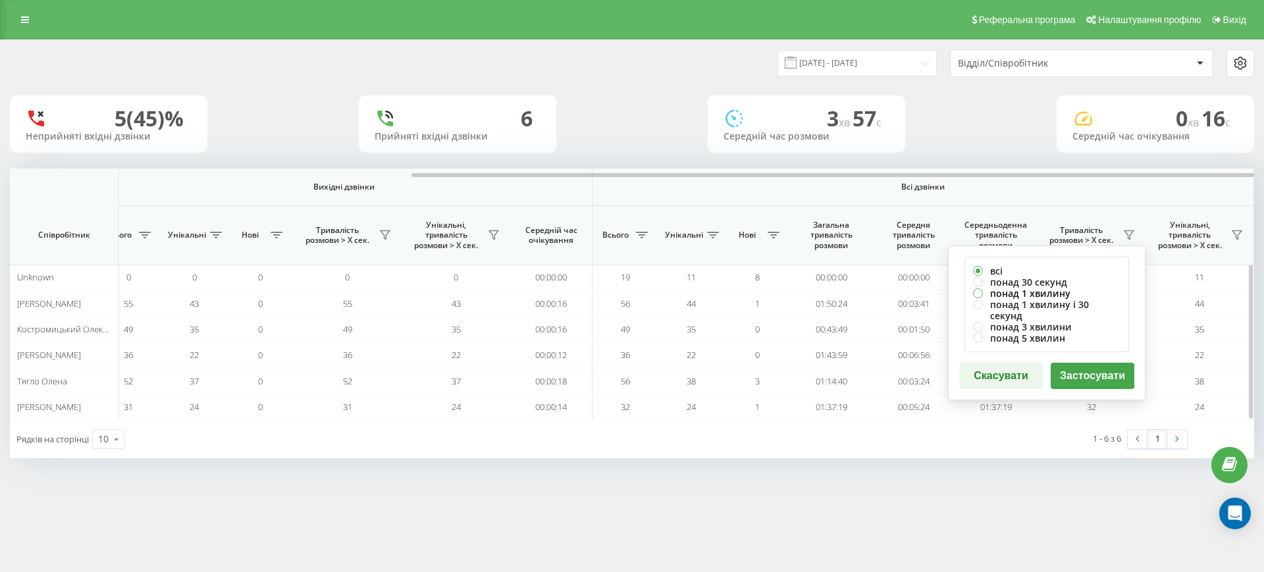
click at [1012, 290] on label "понад 1 хвилину" at bounding box center [1046, 293] width 147 height 11
radio input "true"
click at [1087, 363] on button "Застосувати" at bounding box center [1093, 376] width 84 height 26
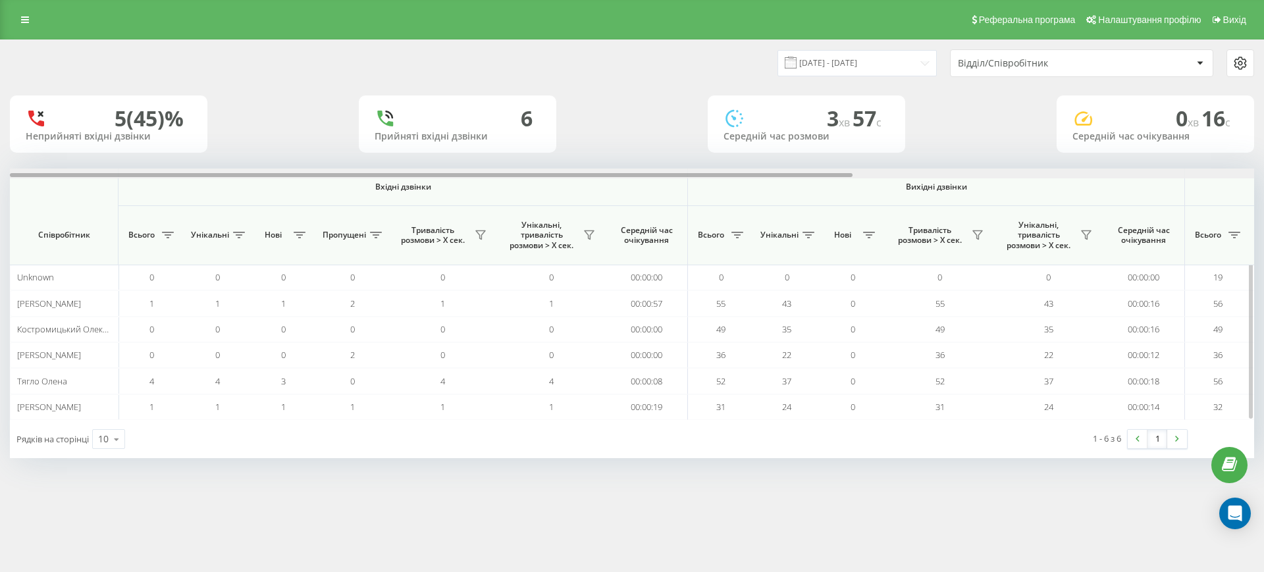
click at [1171, 172] on div at bounding box center [632, 174] width 1244 height 10
click at [1182, 174] on div at bounding box center [632, 174] width 1244 height 10
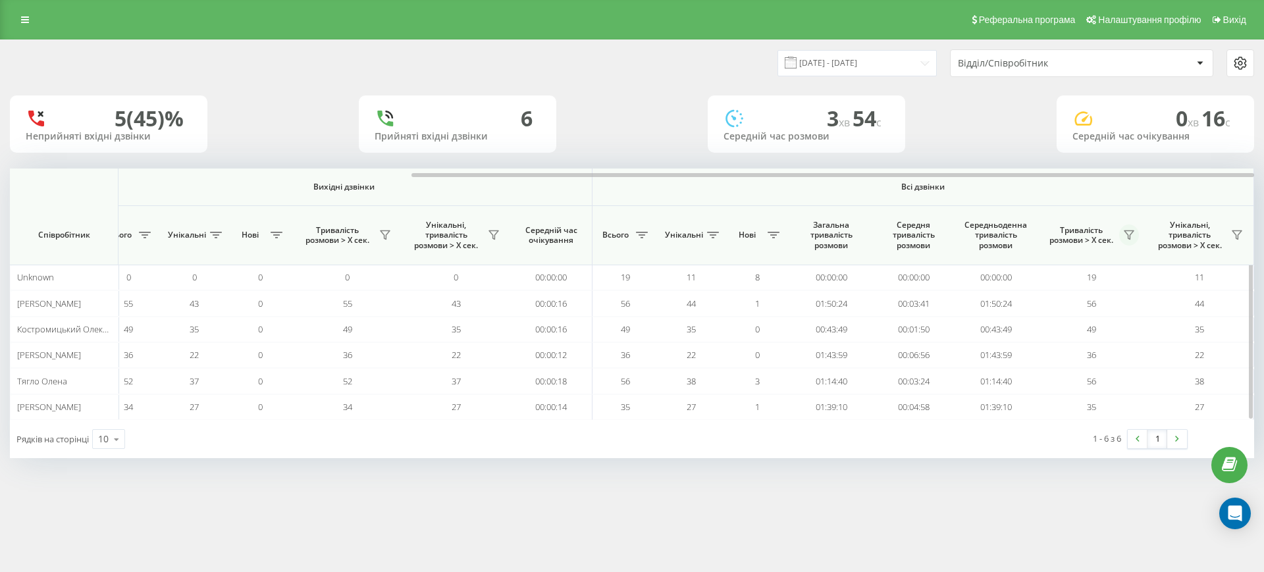
click at [1134, 234] on icon at bounding box center [1129, 235] width 11 height 11
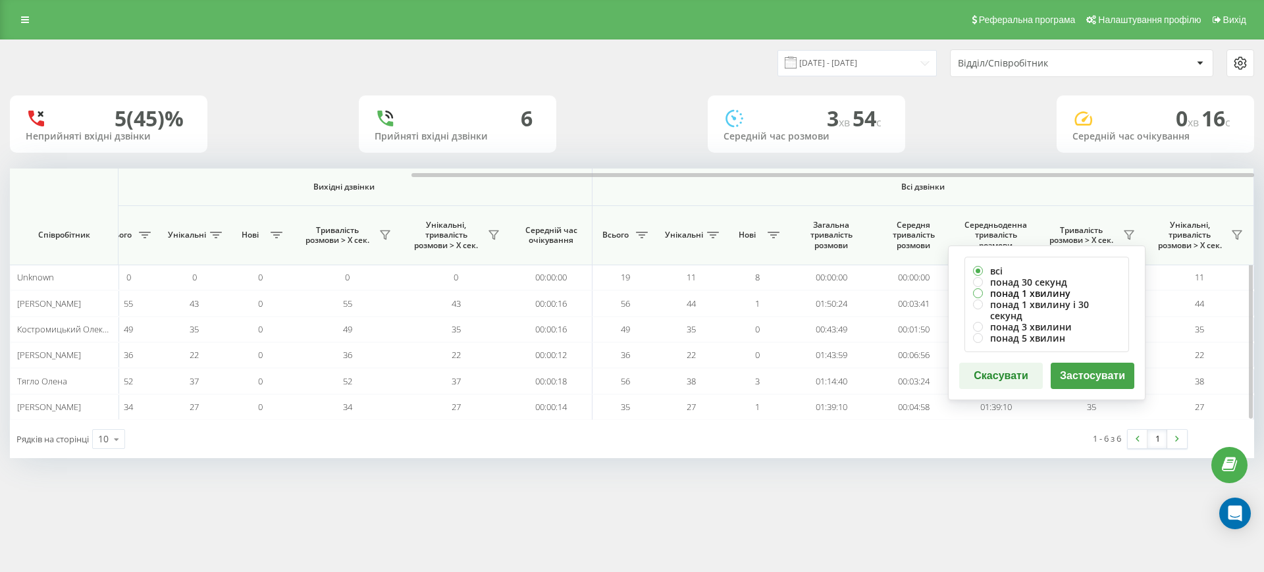
click at [1027, 296] on label "понад 1 хвилину" at bounding box center [1046, 293] width 147 height 11
radio input "true"
click at [1084, 365] on button "Застосувати" at bounding box center [1093, 376] width 84 height 26
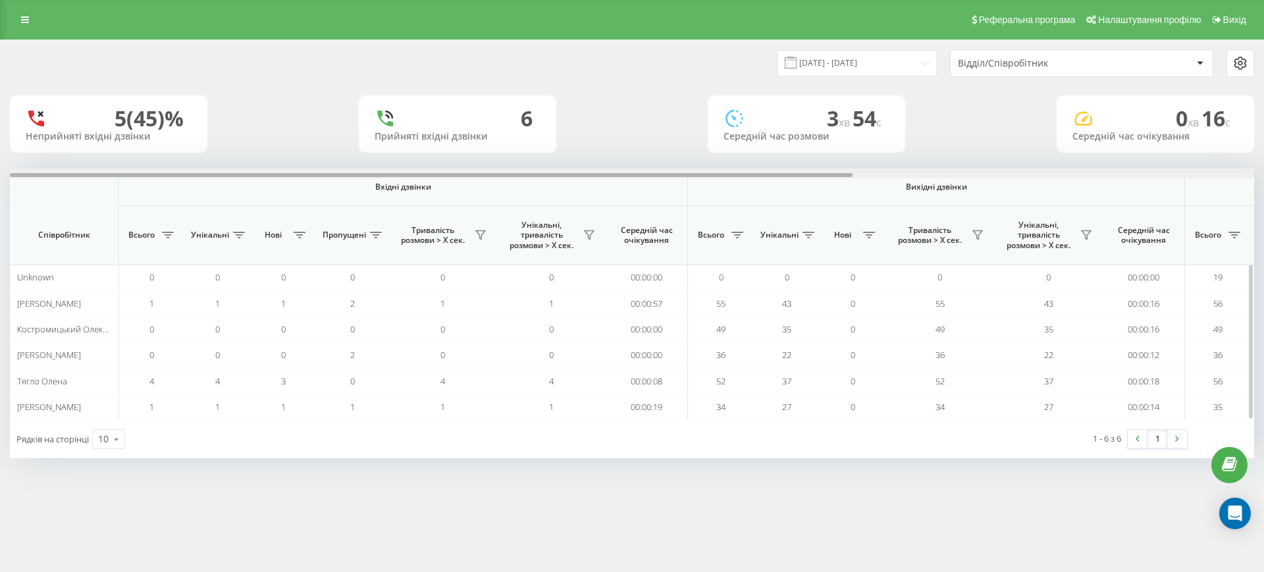
click at [1183, 171] on div at bounding box center [632, 174] width 1244 height 10
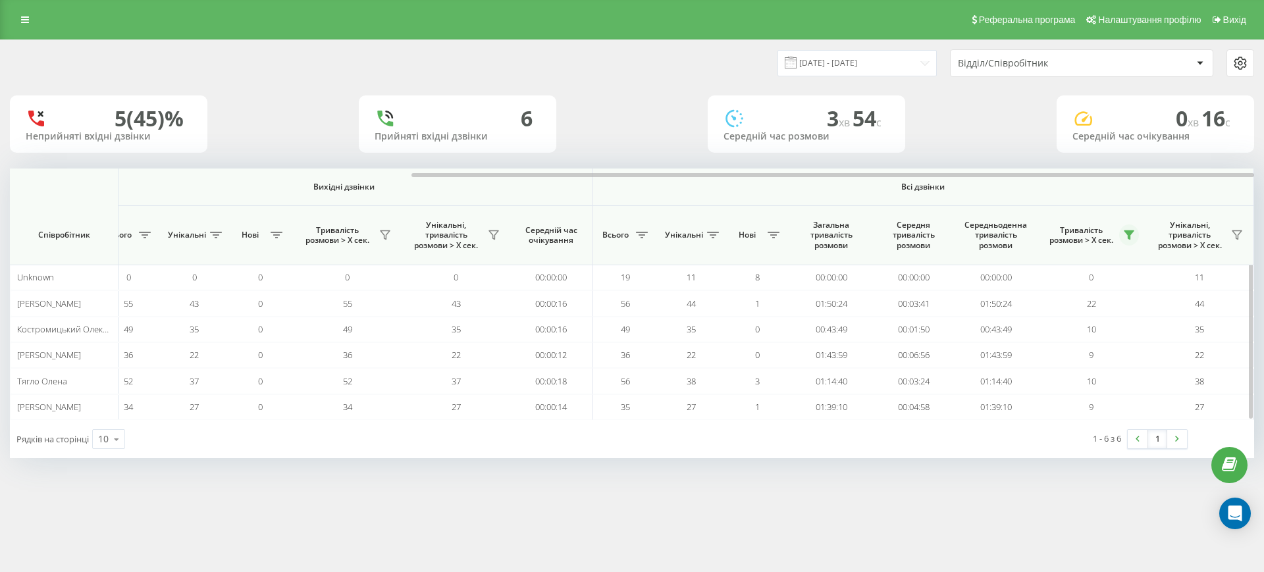
click at [1131, 232] on icon at bounding box center [1129, 235] width 9 height 9
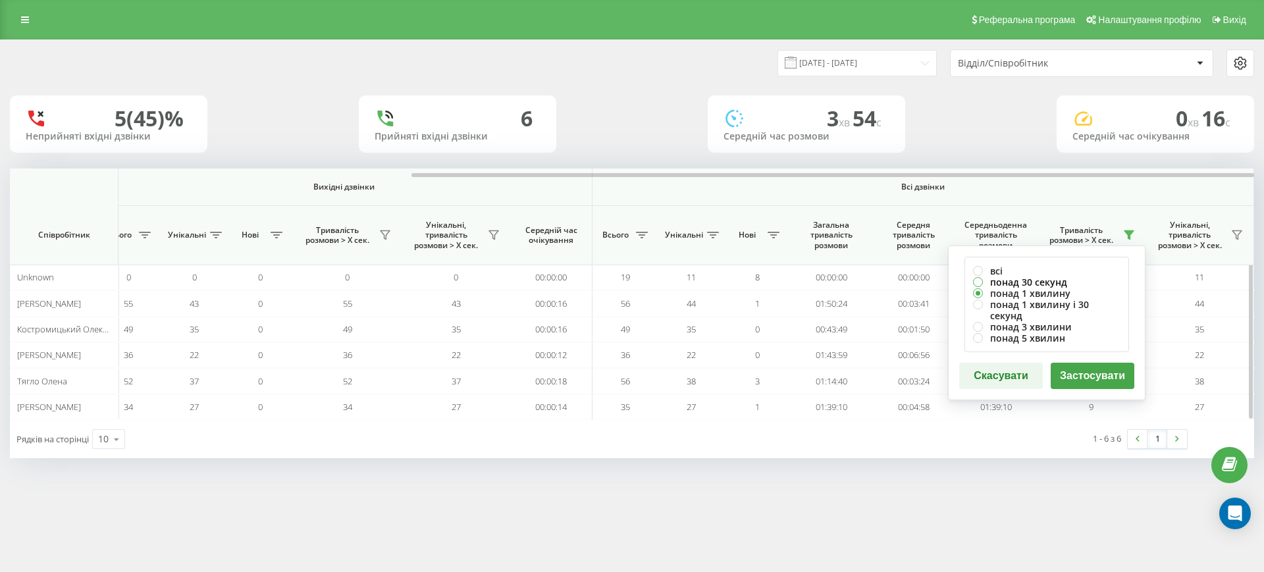
click at [1049, 280] on label "понад 30 секунд" at bounding box center [1046, 282] width 147 height 11
radio input "true"
click at [1080, 363] on button "Застосувати" at bounding box center [1093, 376] width 84 height 26
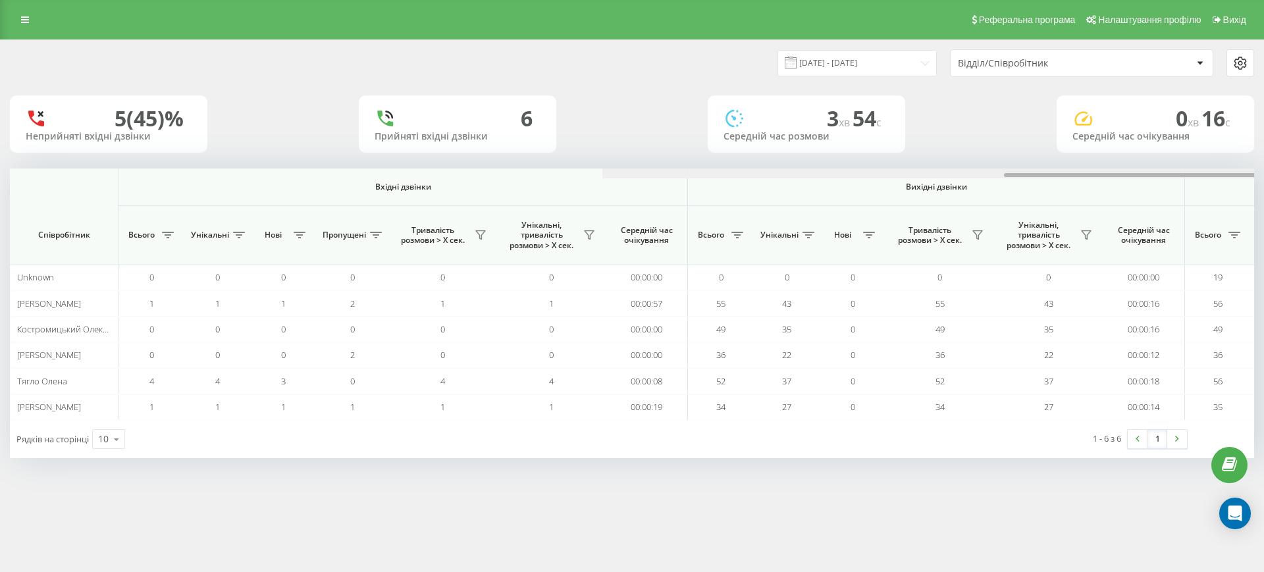
click at [1156, 172] on div at bounding box center [1224, 174] width 1244 height 10
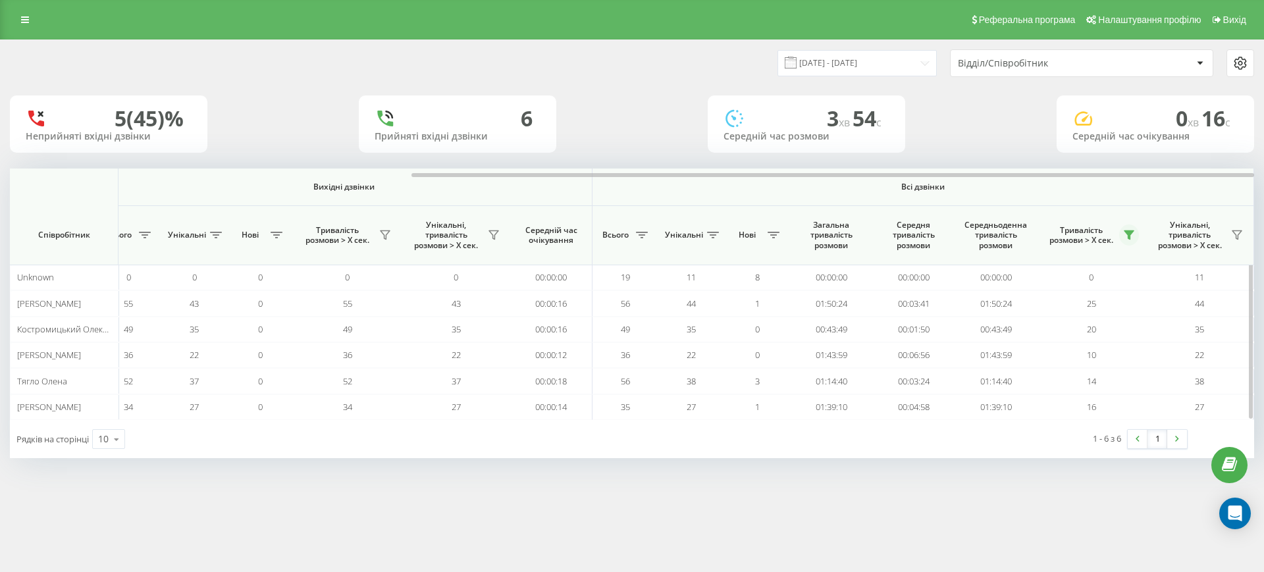
click at [1128, 234] on icon at bounding box center [1129, 235] width 9 height 9
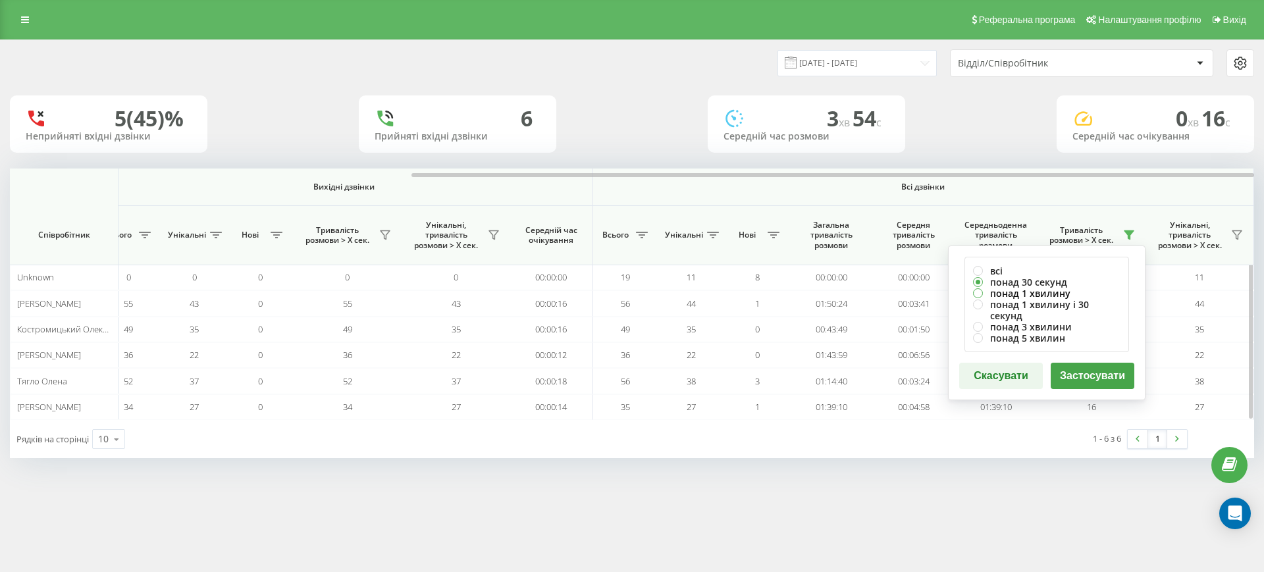
click at [1032, 292] on label "понад 1 хвилину" at bounding box center [1046, 293] width 147 height 11
radio input "true"
click at [1094, 363] on button "Застосувати" at bounding box center [1093, 376] width 84 height 26
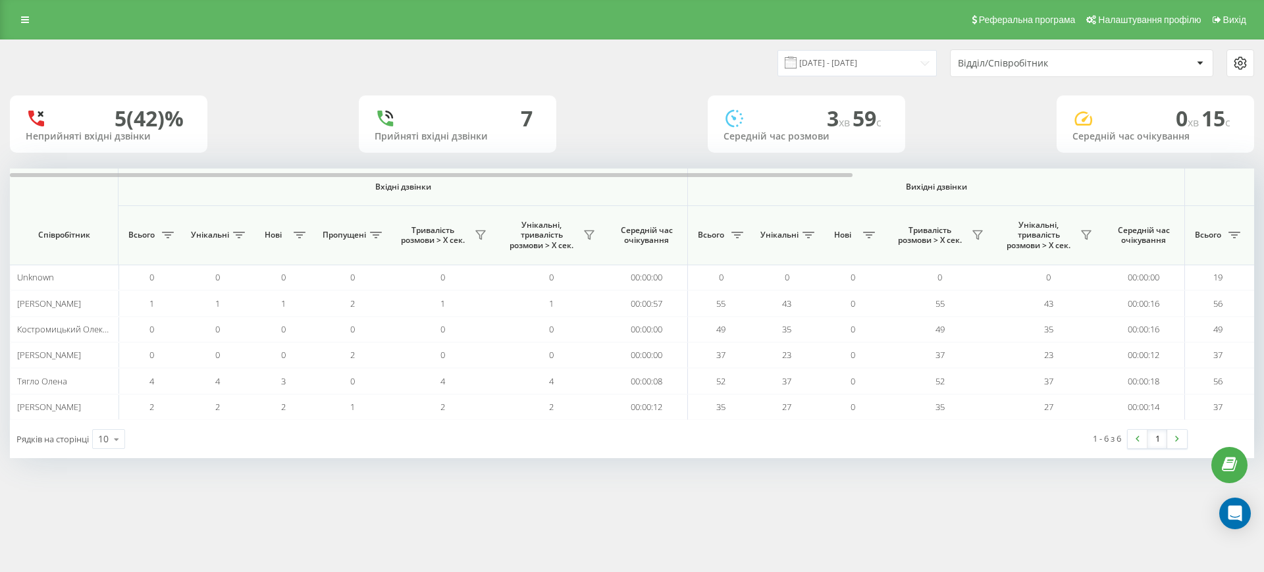
click at [1168, 176] on div at bounding box center [632, 174] width 1244 height 10
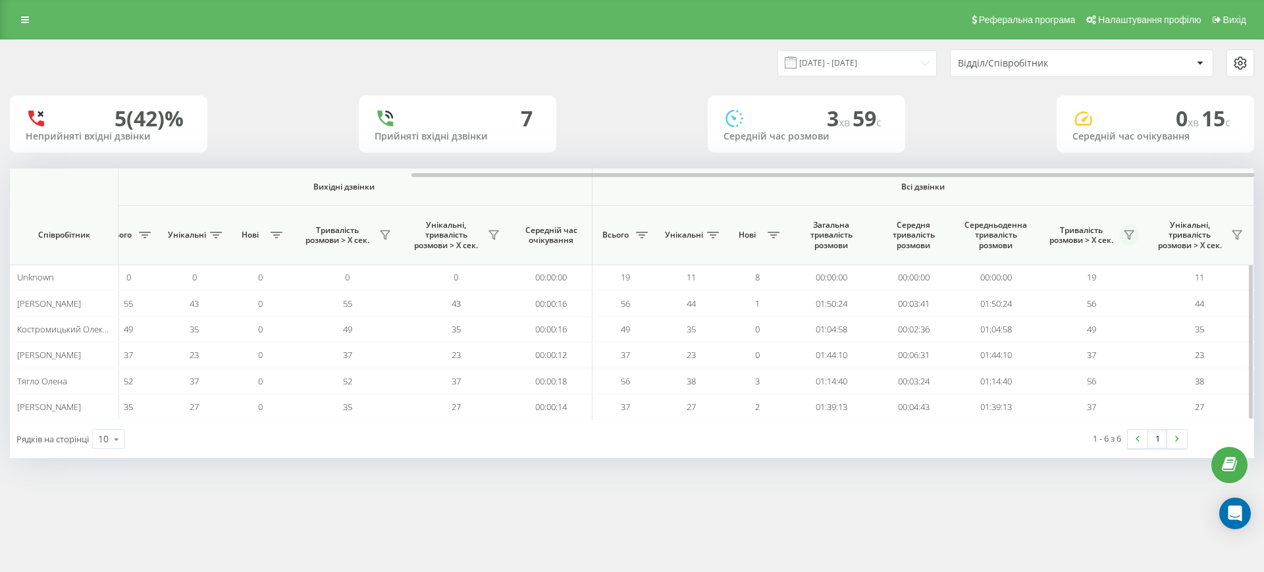
click at [1133, 232] on icon at bounding box center [1129, 235] width 11 height 11
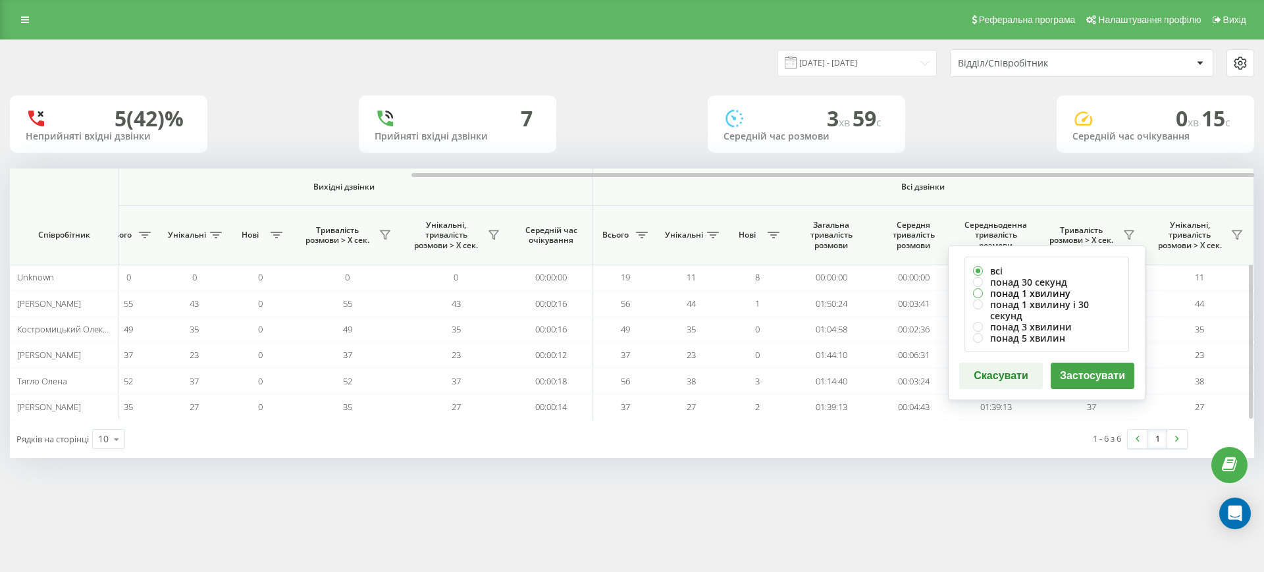
click at [1019, 295] on label "понад 1 хвилину" at bounding box center [1046, 293] width 147 height 11
radio input "true"
click at [1086, 367] on button "Застосувати" at bounding box center [1093, 376] width 84 height 26
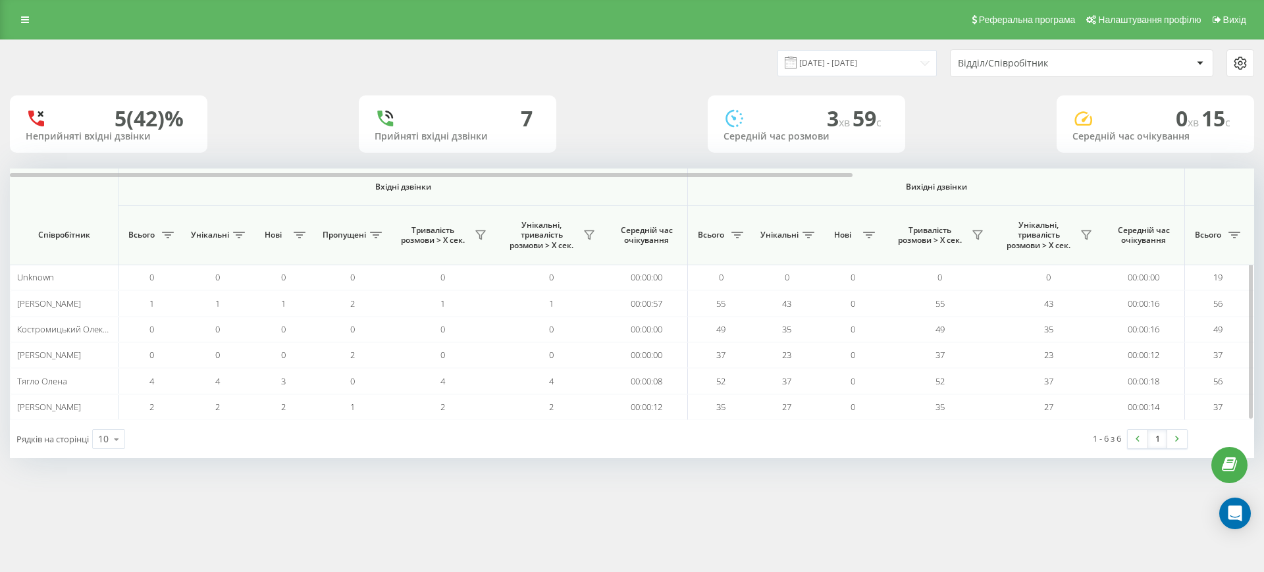
click at [1183, 179] on th "Вихідні дзвінки" at bounding box center [936, 188] width 497 height 38
click at [1168, 171] on div at bounding box center [632, 174] width 1244 height 10
